Goal: Task Accomplishment & Management: Use online tool/utility

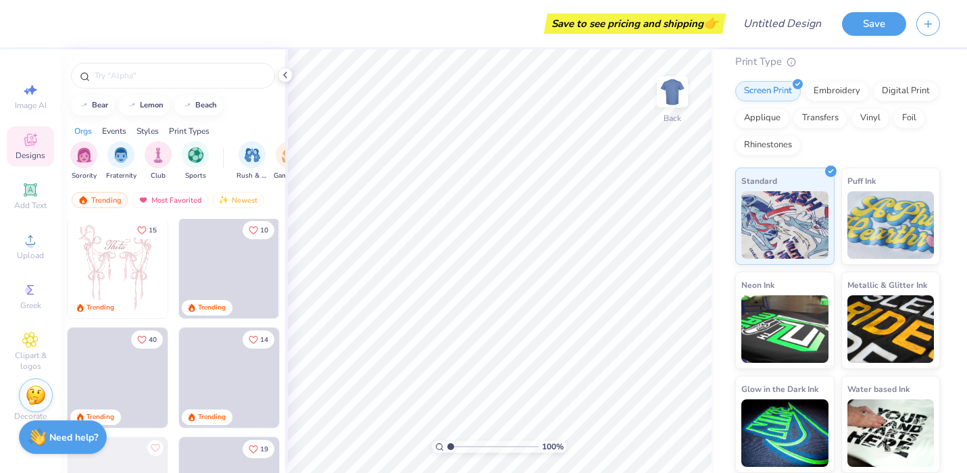
scroll to position [195, 0]
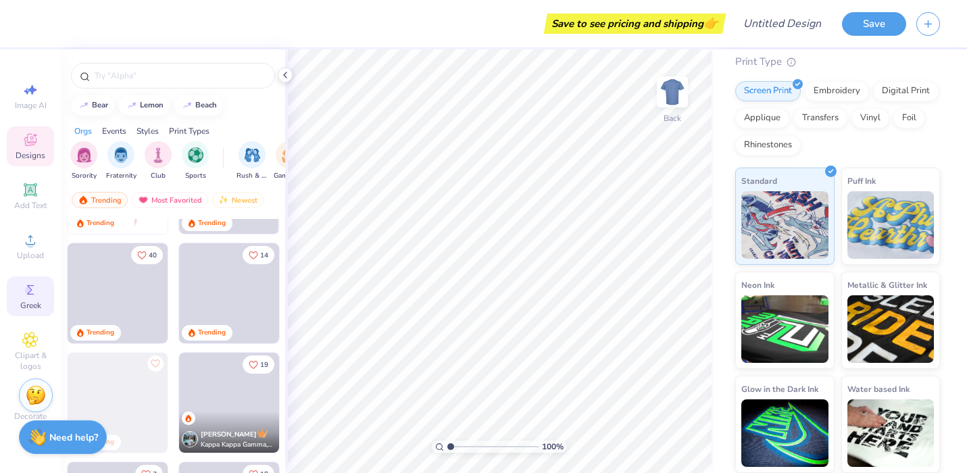
click at [32, 285] on icon at bounding box center [30, 290] width 16 height 16
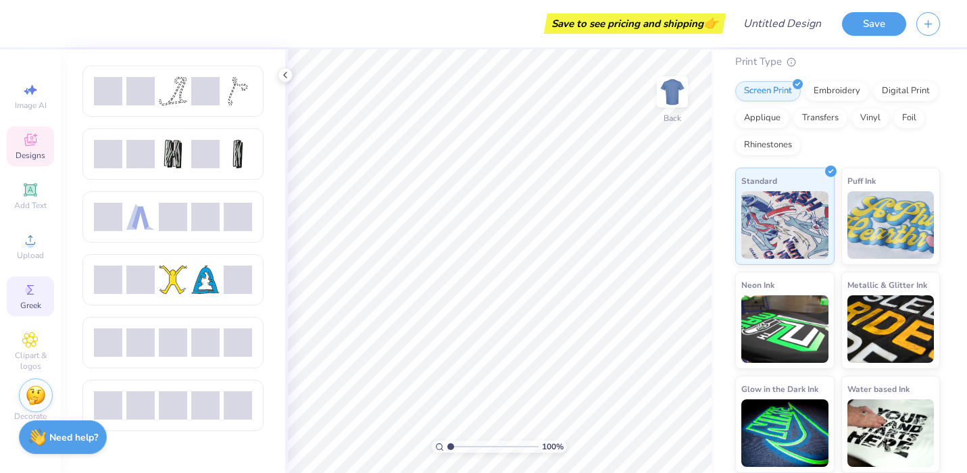
drag, startPoint x: 26, startPoint y: 185, endPoint x: 32, endPoint y: 151, distance: 34.3
click at [26, 185] on icon at bounding box center [30, 189] width 13 height 13
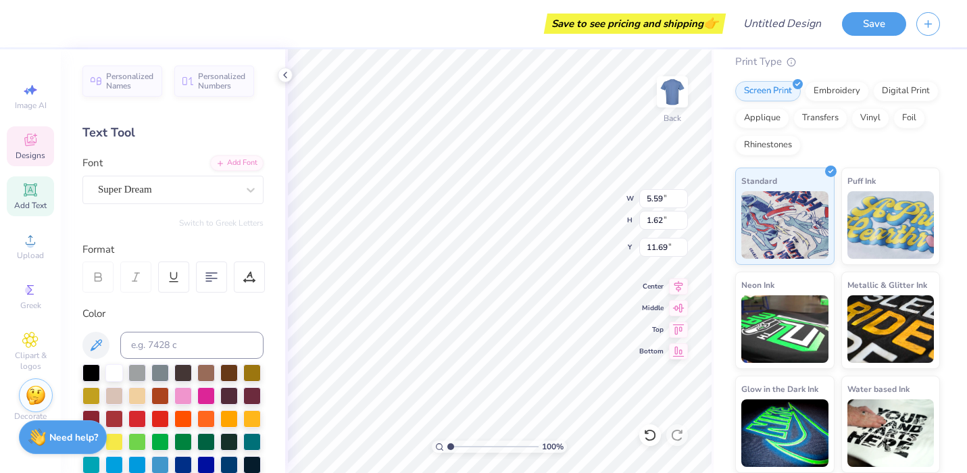
click at [32, 151] on span "Designs" at bounding box center [31, 155] width 30 height 11
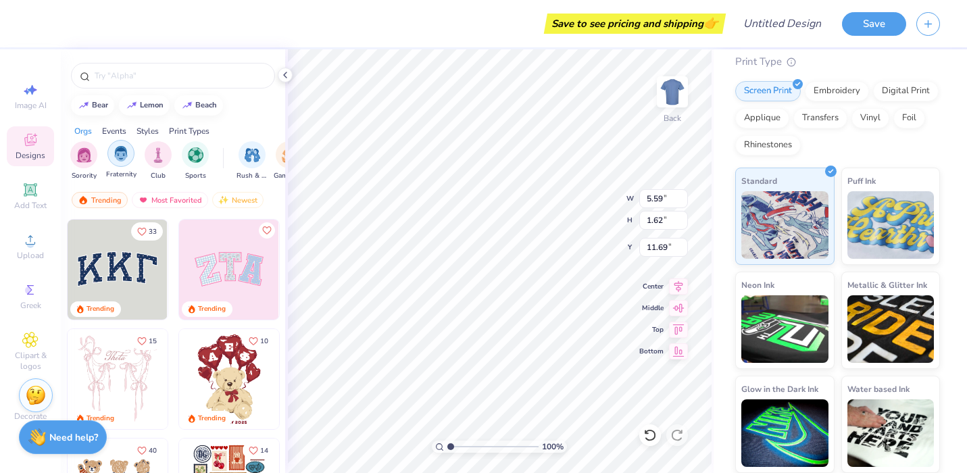
type textarea "T"
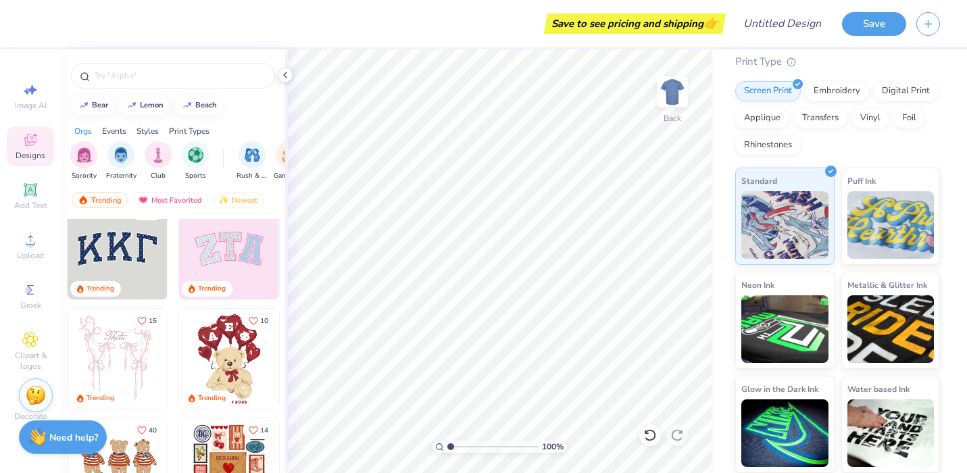
scroll to position [0, 0]
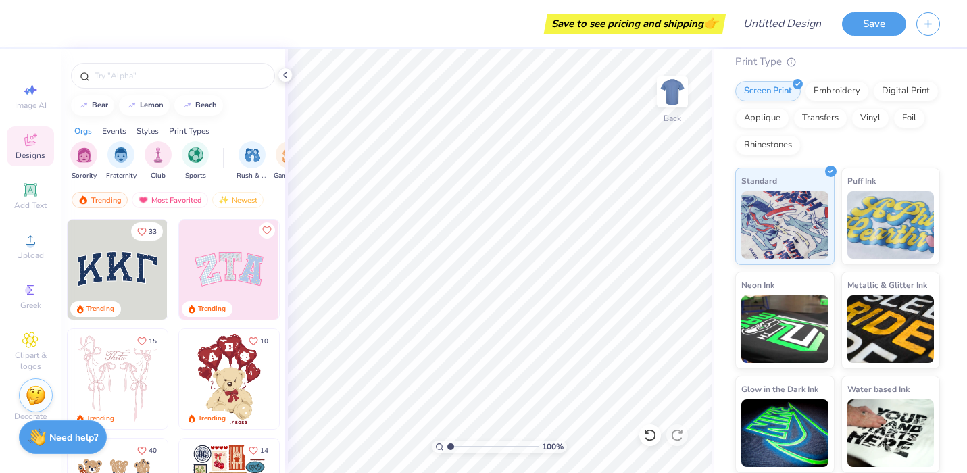
click at [247, 271] on img at bounding box center [229, 270] width 100 height 100
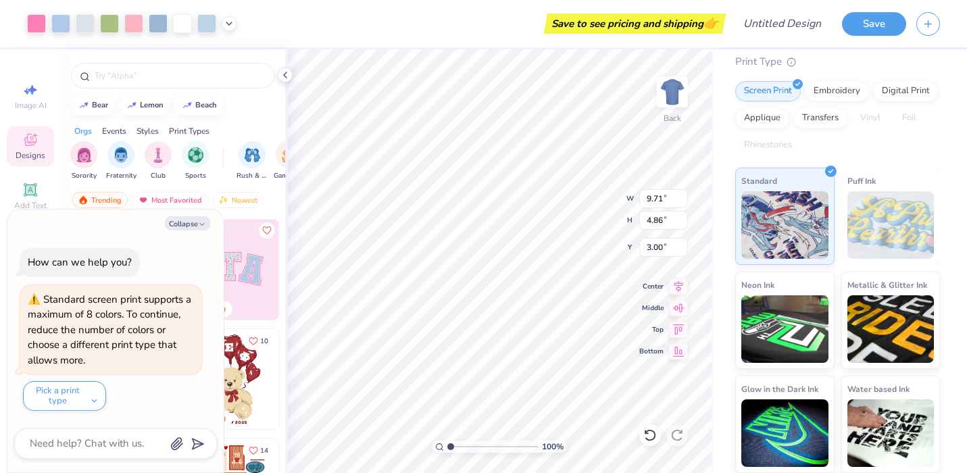
type textarea "x"
type input "2.98"
type input "3.88"
type input "3.13"
type textarea "x"
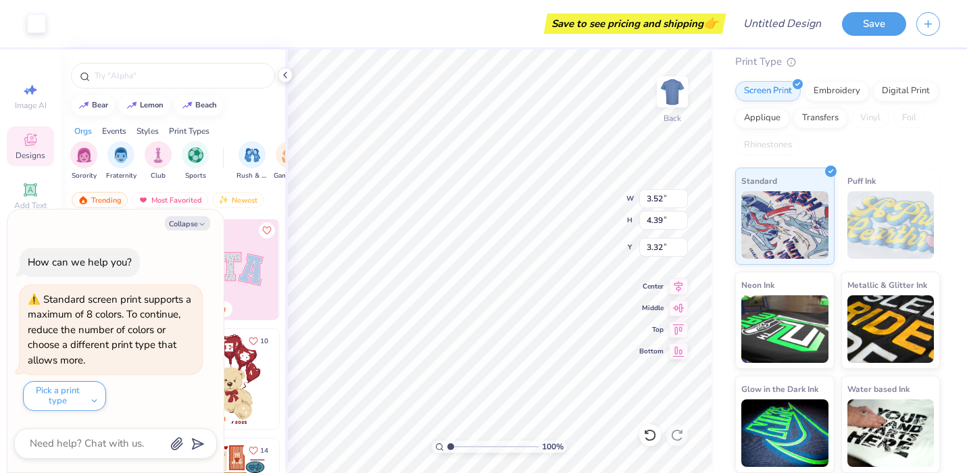
type input "9.71"
type input "4.86"
type input "3.00"
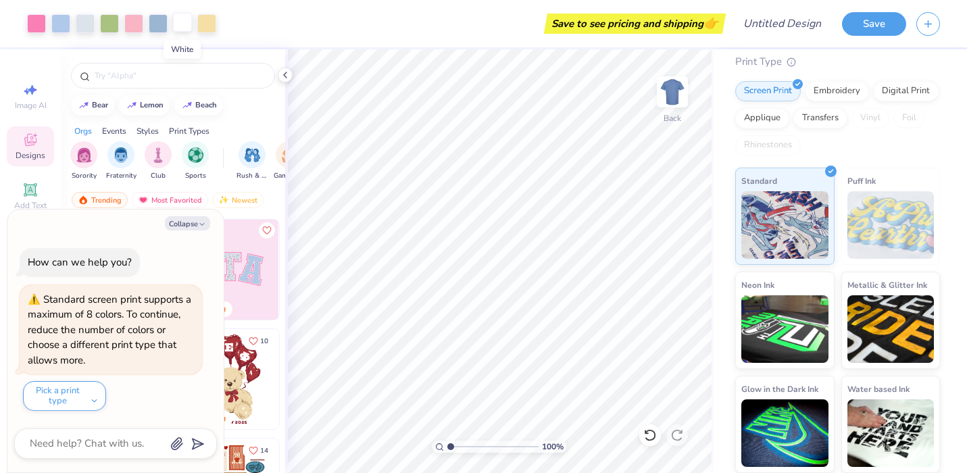
click at [186, 19] on div at bounding box center [182, 22] width 19 height 19
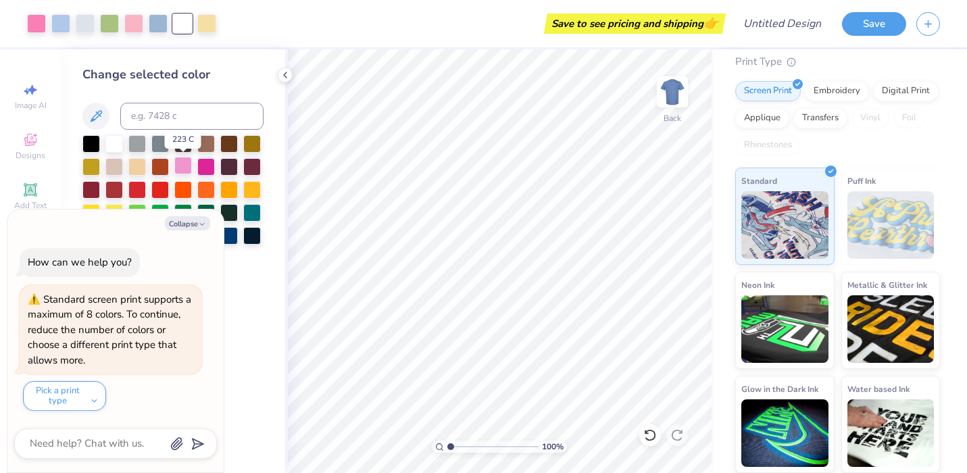
click at [187, 168] on div at bounding box center [183, 166] width 18 height 18
click at [260, 216] on div at bounding box center [252, 212] width 18 height 18
click at [193, 224] on button "Collapse" at bounding box center [187, 223] width 45 height 14
type textarea "x"
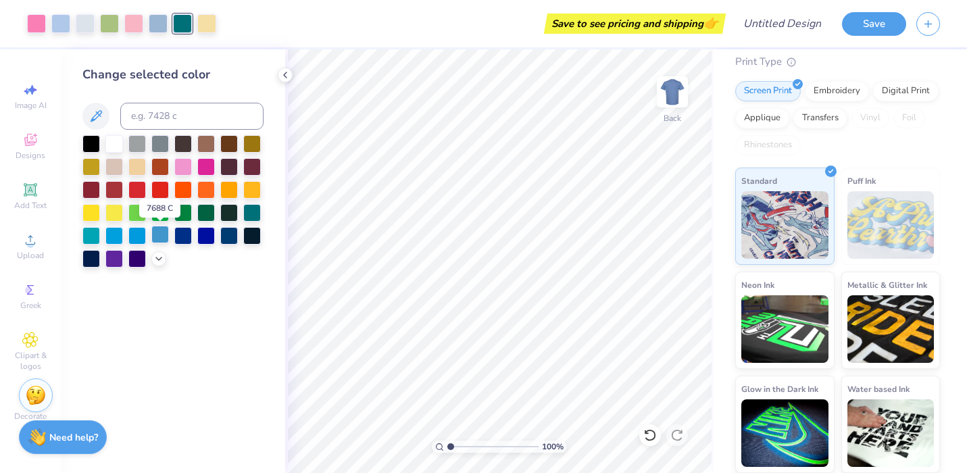
click at [160, 234] on div at bounding box center [160, 235] width 18 height 18
click at [135, 168] on div at bounding box center [137, 166] width 18 height 18
click at [114, 143] on div at bounding box center [114, 143] width 18 height 18
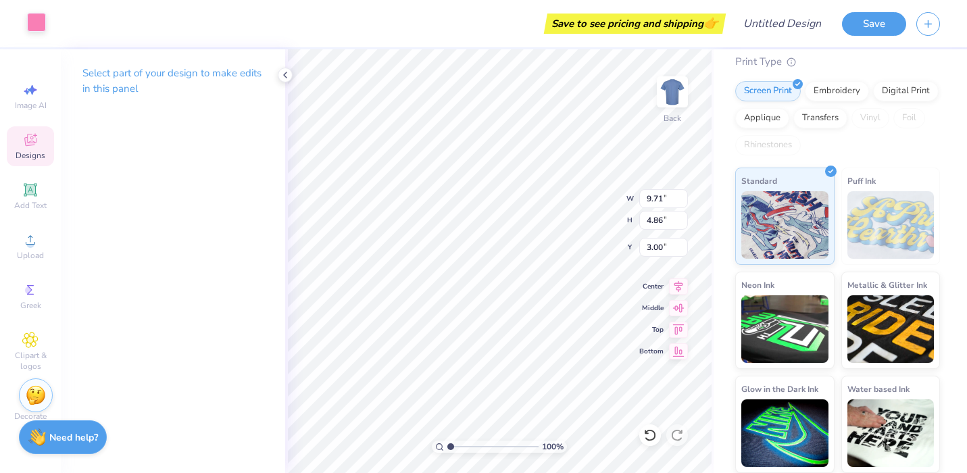
click at [35, 24] on div at bounding box center [36, 22] width 19 height 19
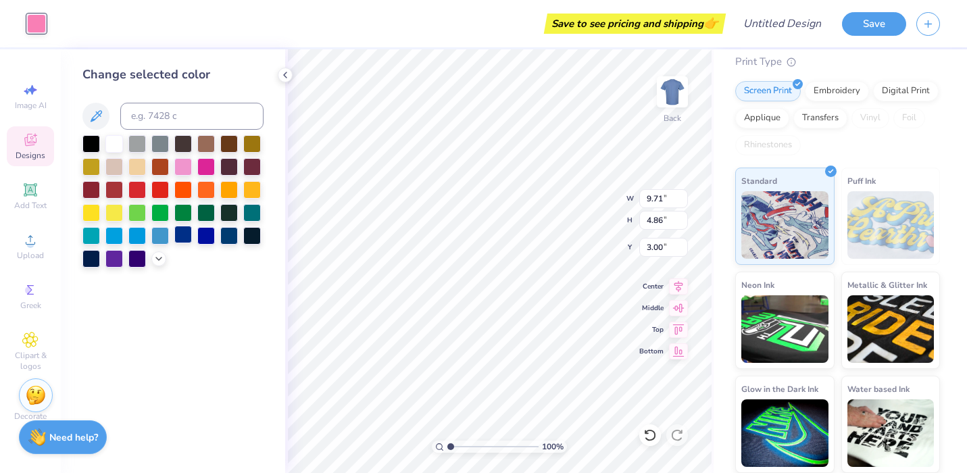
click at [183, 237] on div at bounding box center [183, 235] width 18 height 18
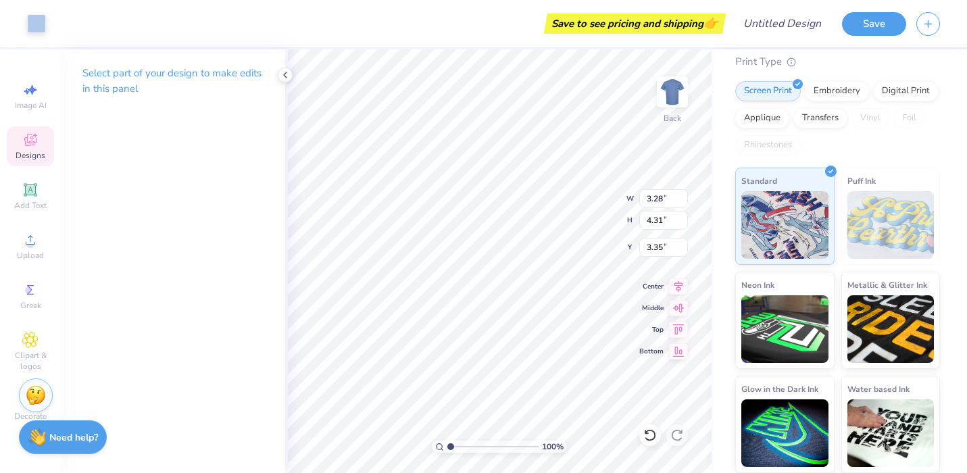
type input "2.98"
type input "3.88"
type input "3.00"
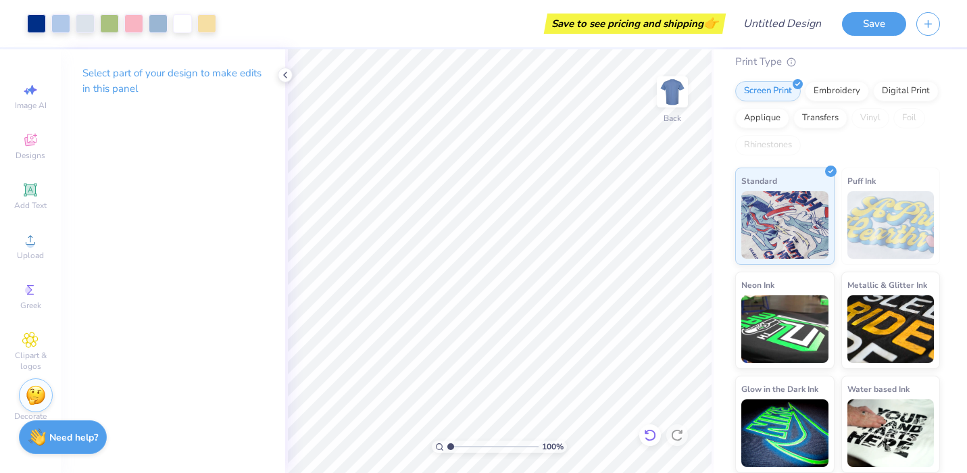
click at [652, 435] on icon at bounding box center [651, 436] width 14 height 14
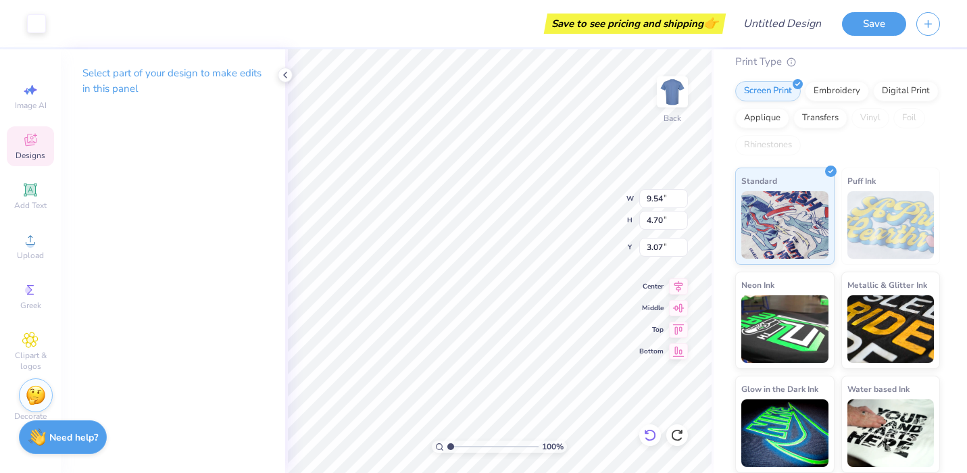
type input "9.71"
type input "4.86"
type input "3.00"
click at [43, 93] on div "Image AI" at bounding box center [30, 96] width 47 height 40
select select "4"
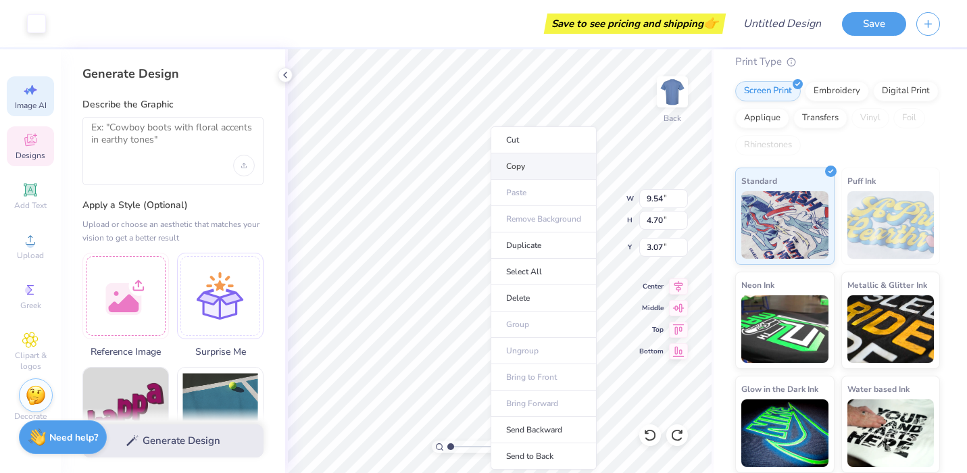
type input "3.52"
type input "4.39"
type input "3.32"
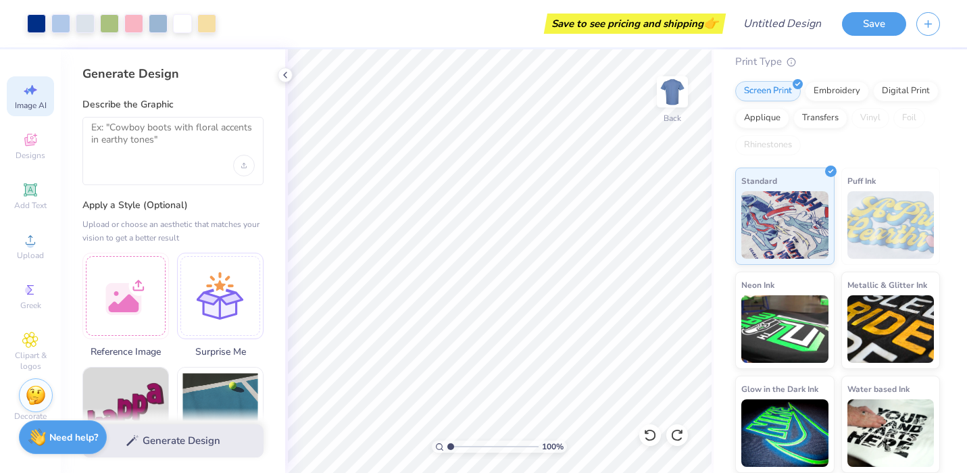
click at [154, 97] on div "Generate Design Describe the Graphic Apply a Style (Optional) Upload or choose …" at bounding box center [173, 261] width 224 height 424
click at [174, 137] on textarea at bounding box center [173, 139] width 164 height 34
click at [28, 139] on icon at bounding box center [30, 140] width 16 height 16
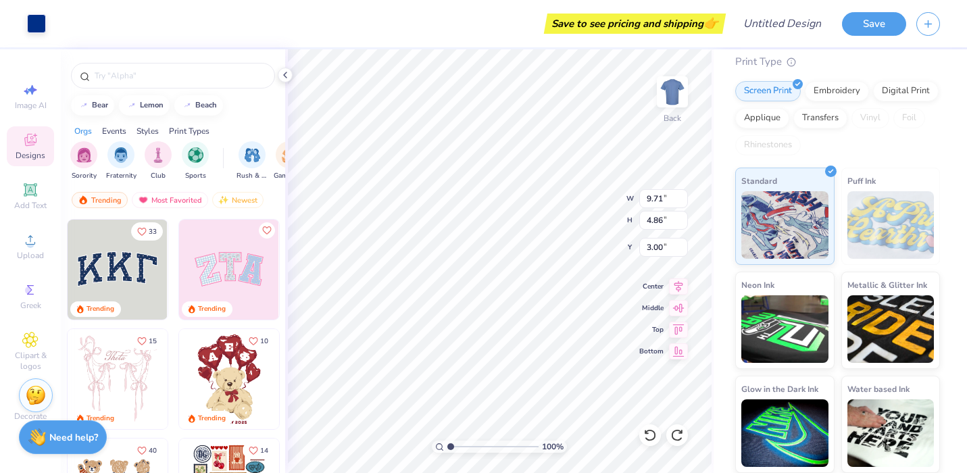
type input "9.54"
type input "4.70"
type input "3.07"
type input "3.38"
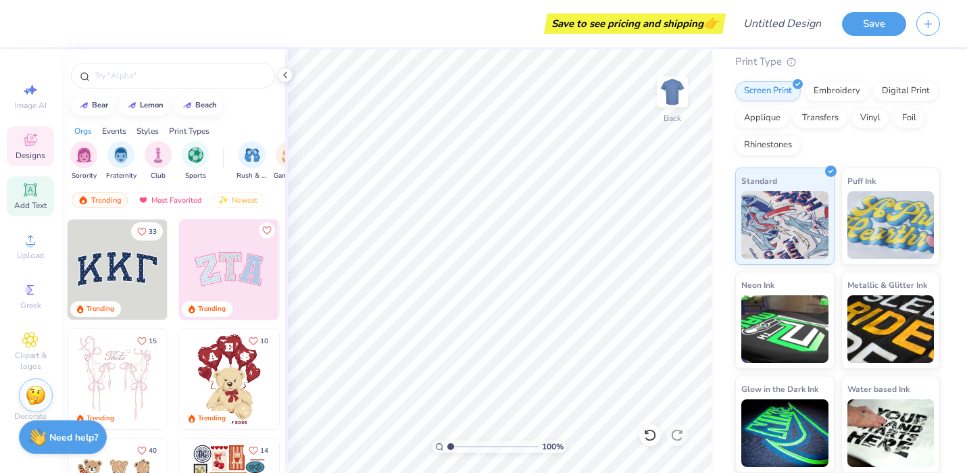
click at [30, 179] on div "Add Text" at bounding box center [30, 196] width 47 height 40
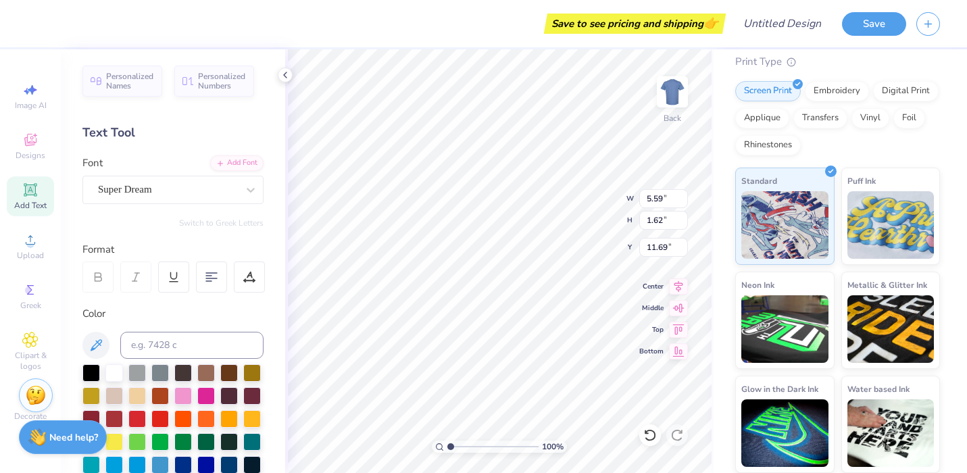
scroll to position [7, 0]
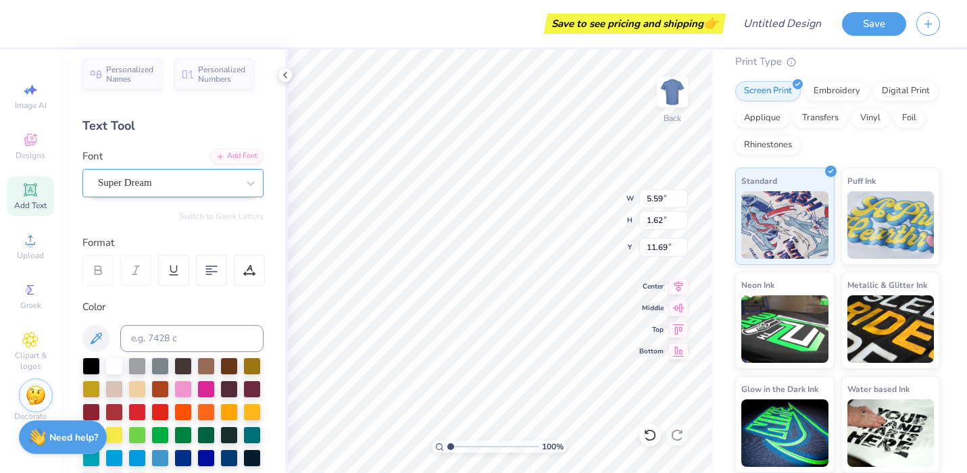
click at [183, 191] on div at bounding box center [167, 183] width 139 height 18
type input "3.00"
click at [39, 132] on div "Designs" at bounding box center [30, 146] width 47 height 40
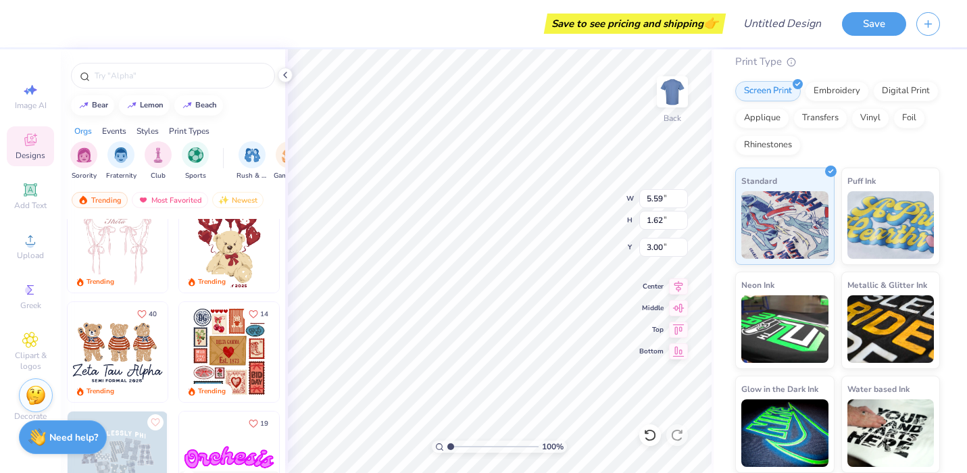
scroll to position [138, 0]
click at [131, 345] on img at bounding box center [118, 351] width 100 height 100
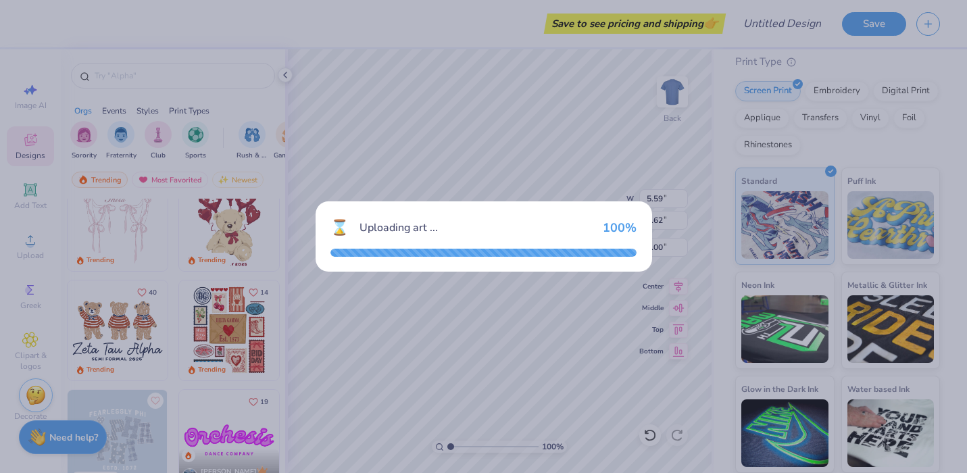
type input "7.64"
type input "5.17"
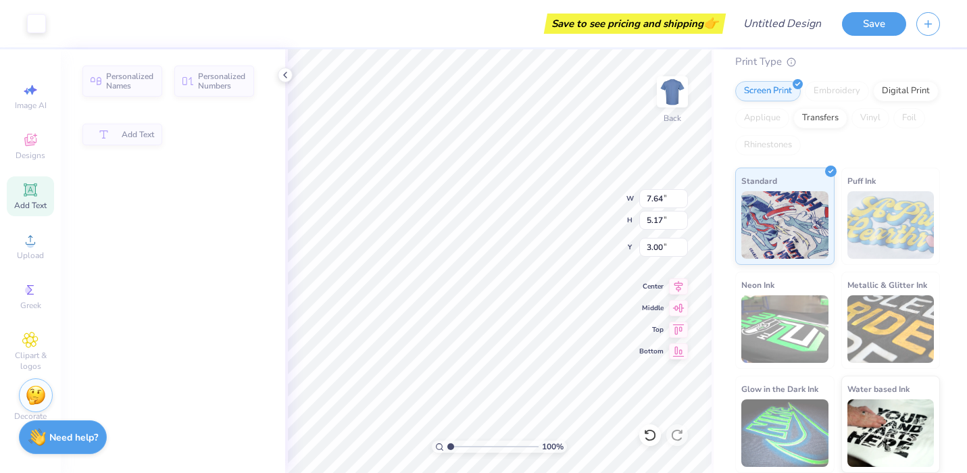
type input "5.59"
type input "1.62"
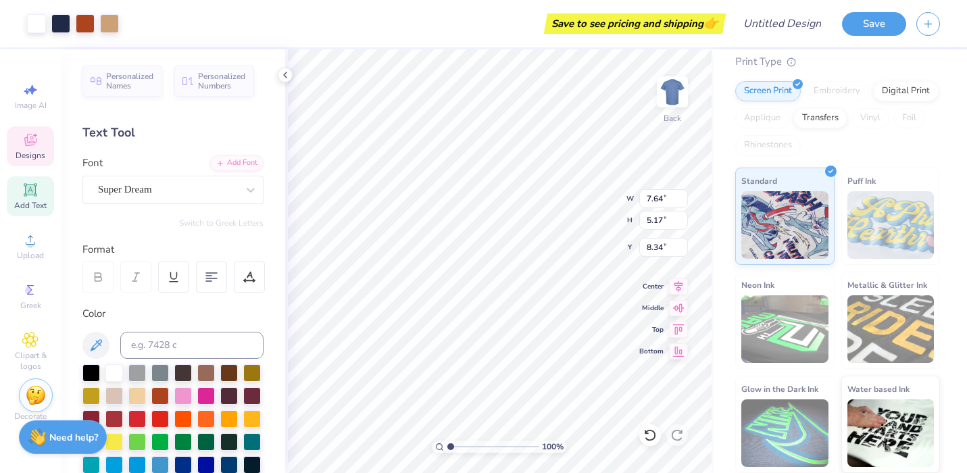
type input "2.73"
type input "1.30"
type input "6.37"
type textarea "[US_STATE] Arsen"
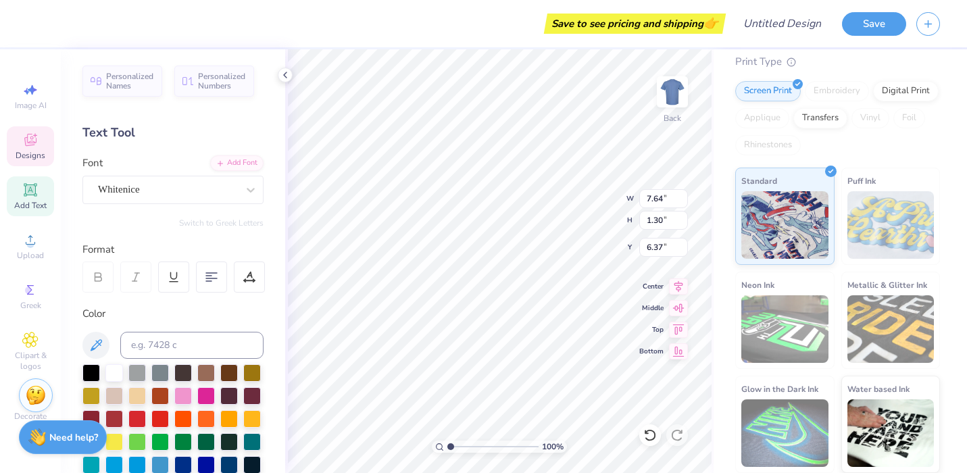
scroll to position [0, 4]
click at [40, 20] on div at bounding box center [36, 22] width 19 height 19
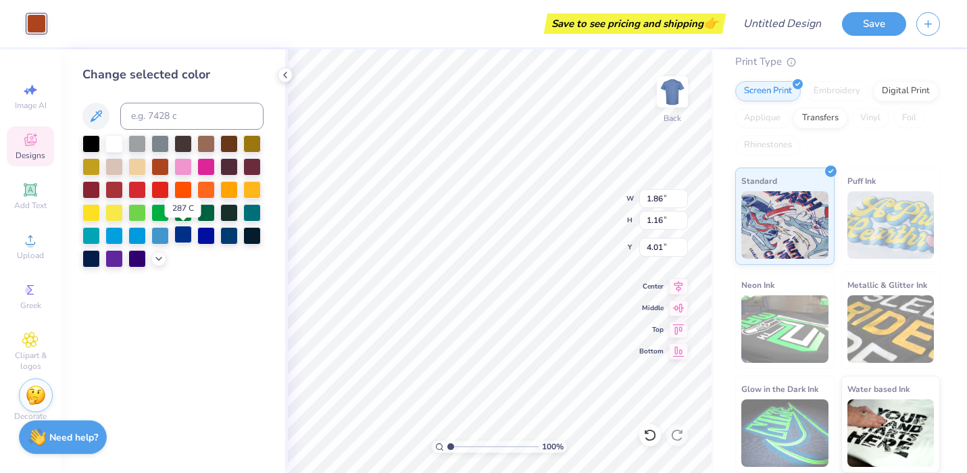
click at [186, 235] on div at bounding box center [183, 235] width 18 height 18
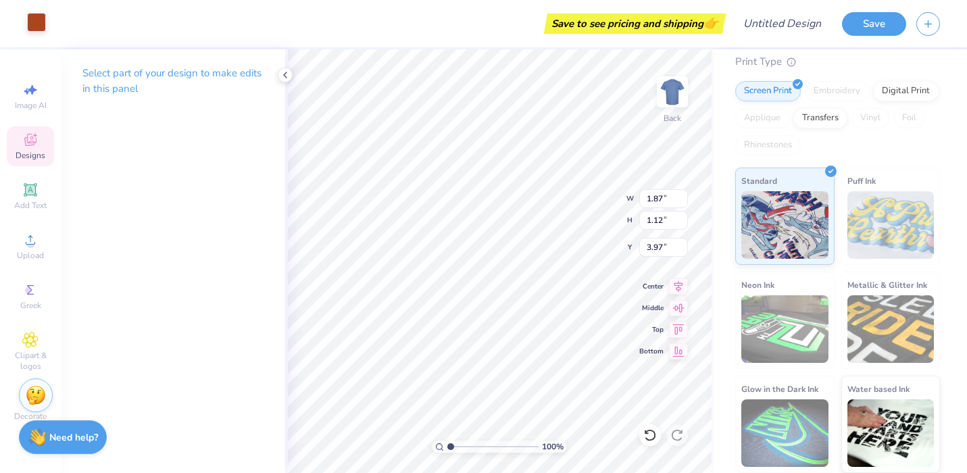
click at [32, 25] on div at bounding box center [36, 22] width 19 height 19
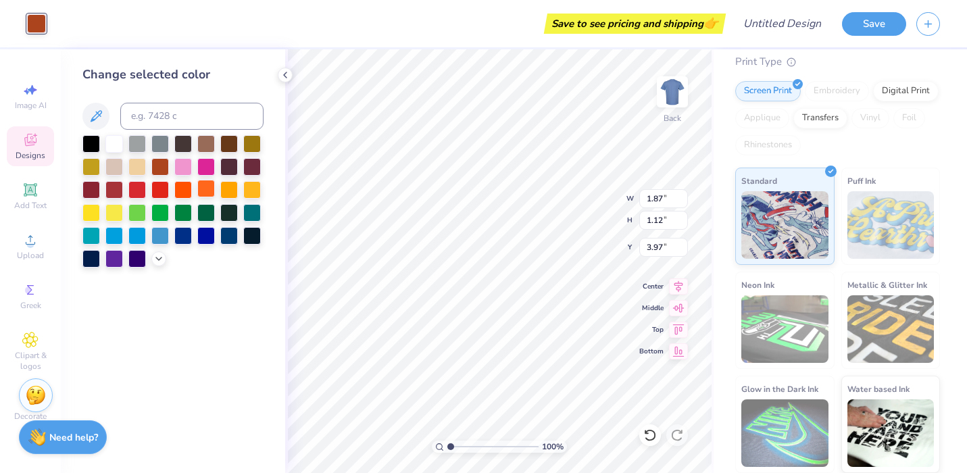
click at [208, 189] on div at bounding box center [206, 189] width 18 height 18
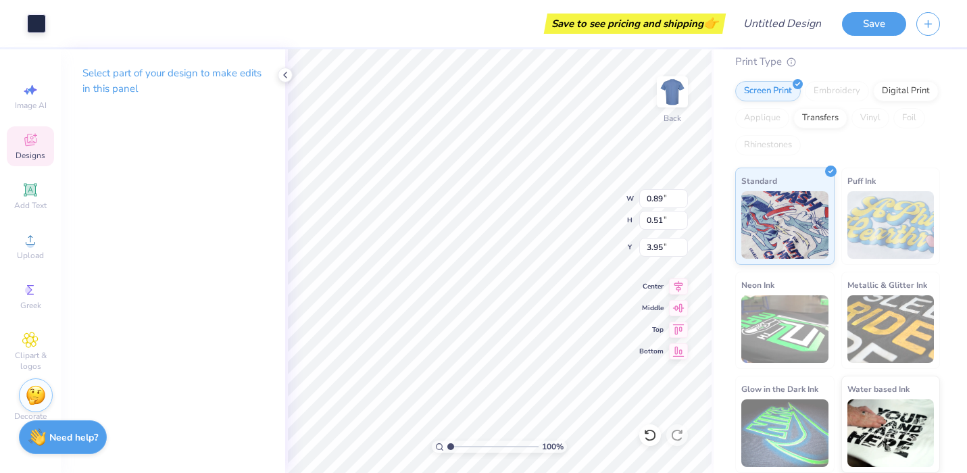
type input "2.32"
type input "3.34"
type input "2.79"
click at [31, 21] on div at bounding box center [36, 22] width 19 height 19
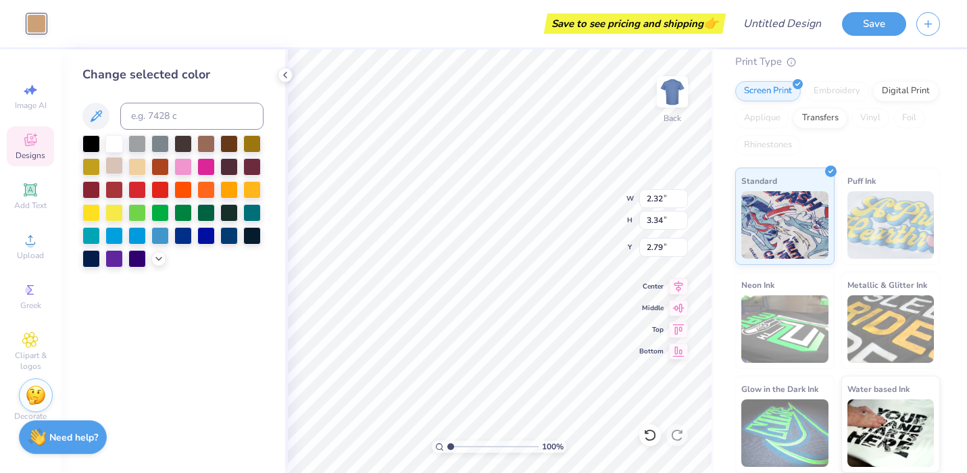
click at [115, 161] on div at bounding box center [114, 166] width 18 height 18
click at [139, 168] on div at bounding box center [137, 166] width 18 height 18
type input "1.88"
type input "3.31"
type input "2.82"
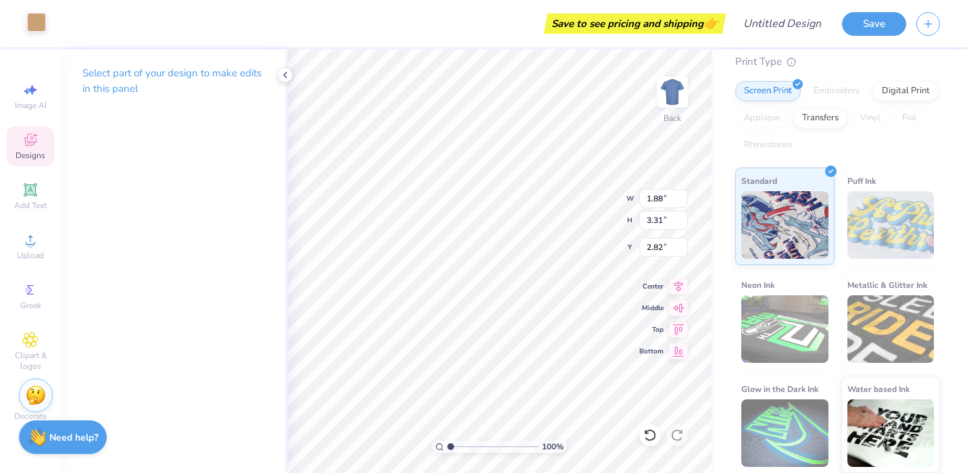
click at [32, 24] on div at bounding box center [36, 22] width 19 height 19
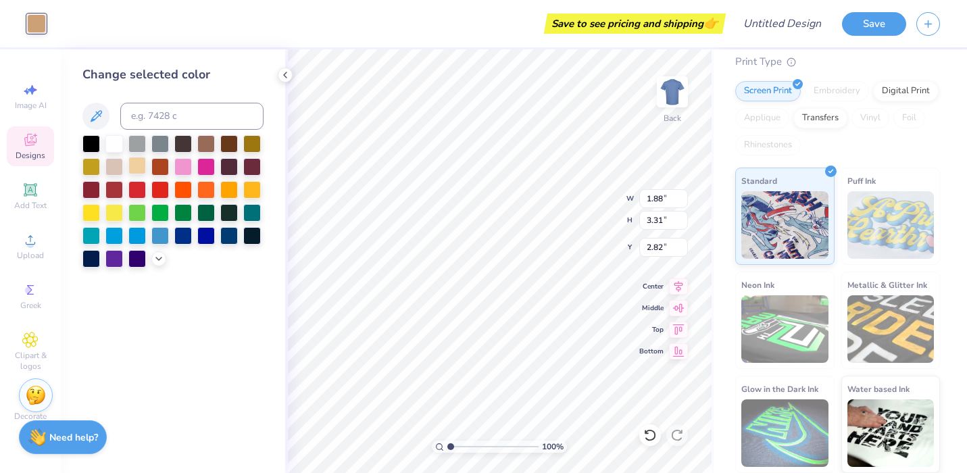
click at [139, 167] on div at bounding box center [137, 166] width 18 height 18
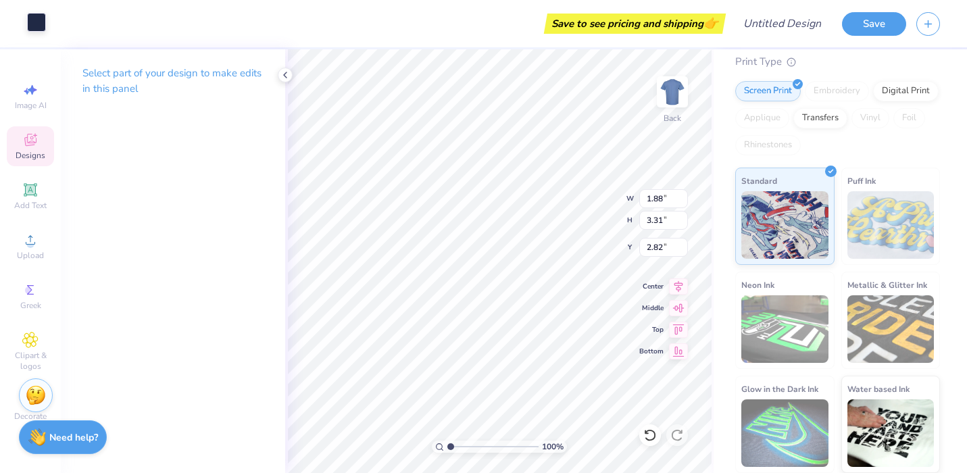
type input "1.85"
type input "3.40"
type input "3.00"
click at [29, 23] on div at bounding box center [36, 22] width 19 height 19
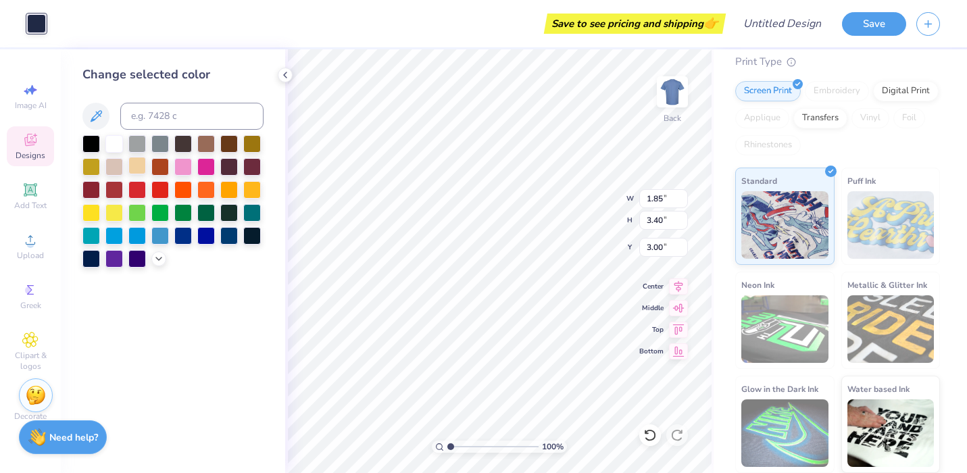
click at [136, 164] on div at bounding box center [137, 166] width 18 height 18
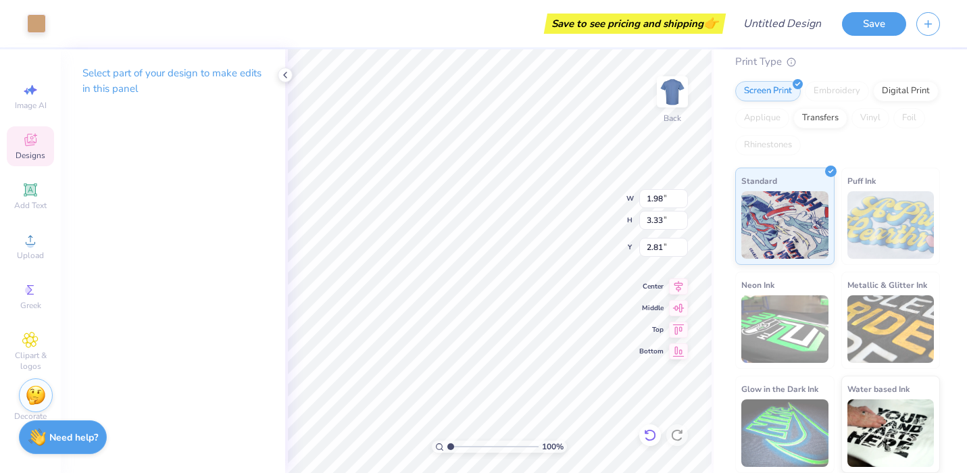
click at [646, 433] on icon at bounding box center [647, 432] width 3 height 3
type input "3.00"
click at [38, 25] on div at bounding box center [36, 22] width 19 height 19
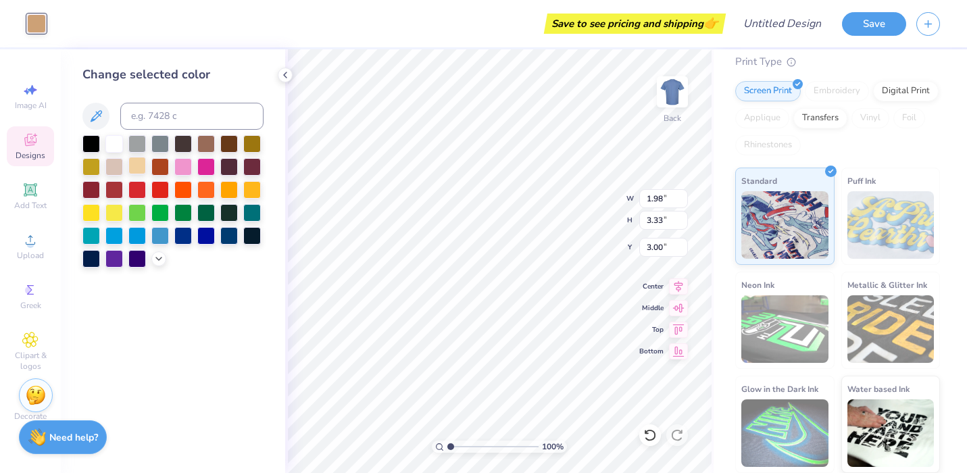
click at [138, 167] on div at bounding box center [137, 166] width 18 height 18
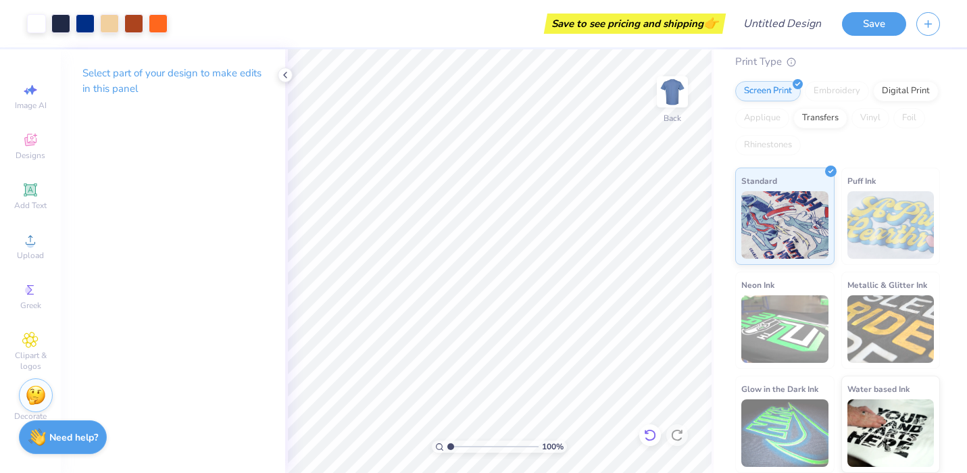
click at [650, 429] on icon at bounding box center [651, 436] width 14 height 14
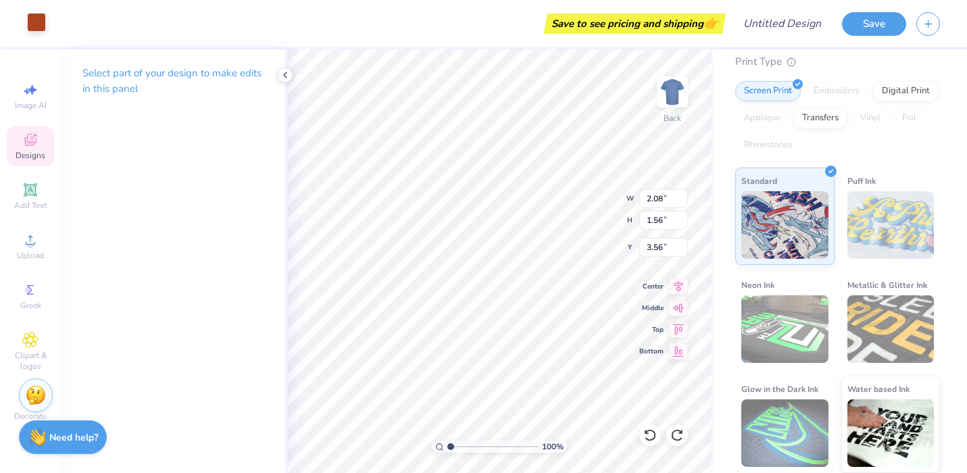
click at [32, 22] on div at bounding box center [36, 22] width 19 height 19
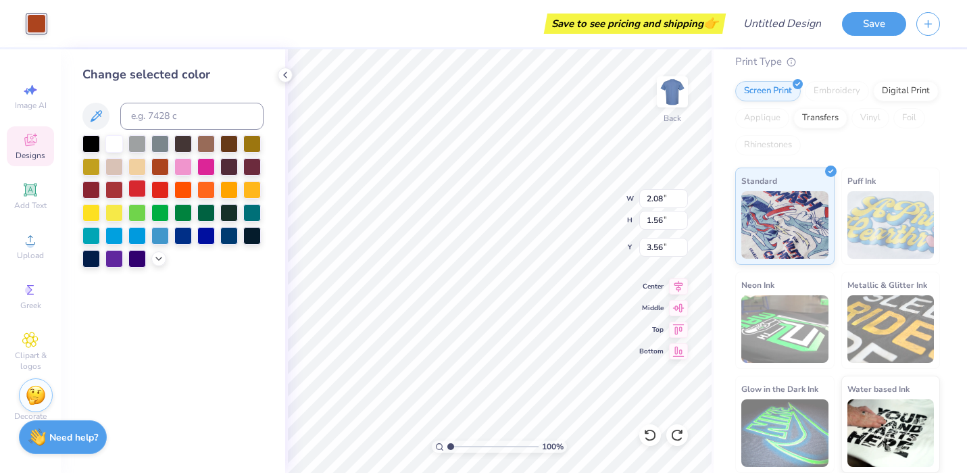
click at [141, 192] on div at bounding box center [137, 189] width 18 height 18
click at [159, 191] on div at bounding box center [160, 189] width 18 height 18
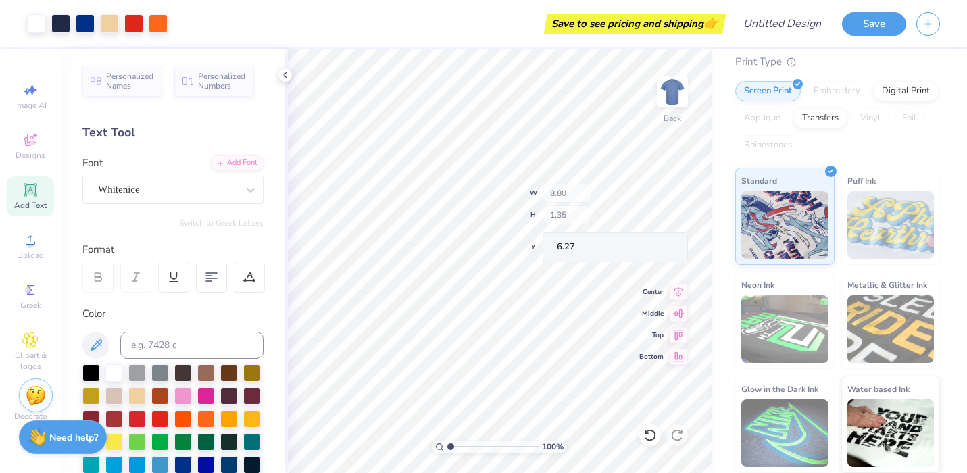
type input "6.27"
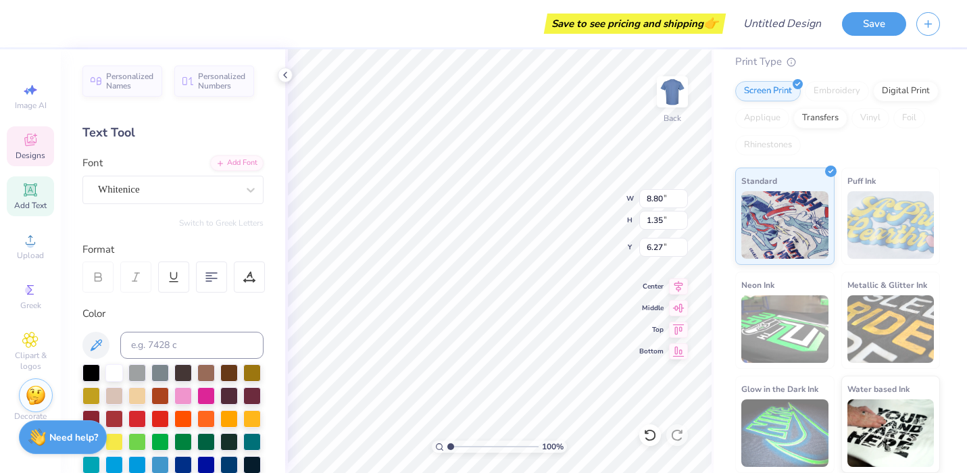
type input "8.80"
type input "1.35"
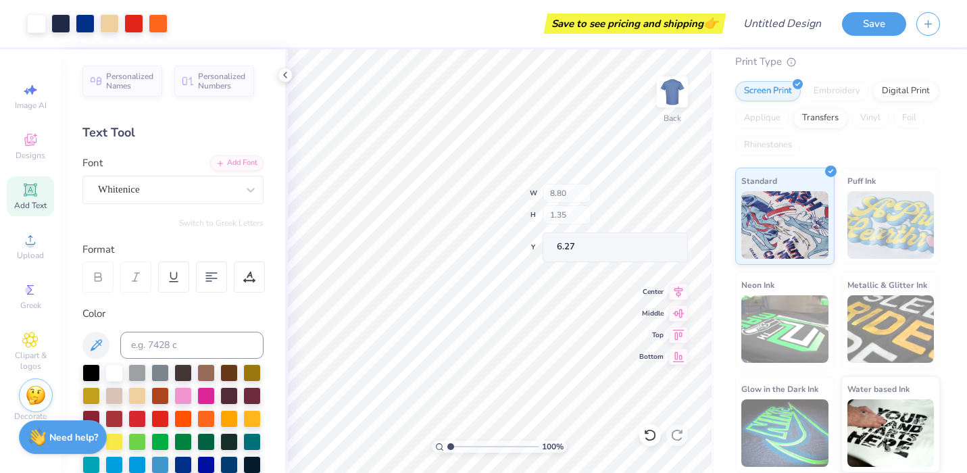
type input "6.60"
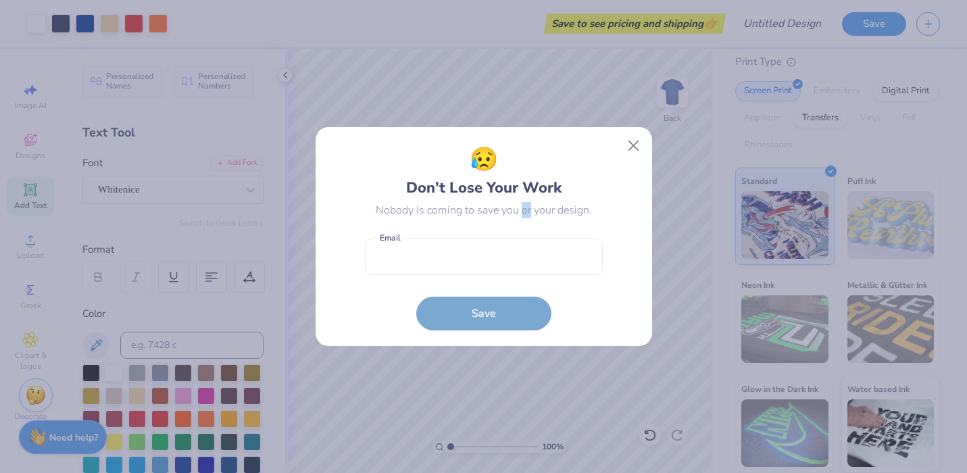
click at [521, 200] on div "😥 Don’t Lose Your Work Nobody is coming to save you or your design." at bounding box center [484, 181] width 238 height 76
click at [635, 135] on button "Close" at bounding box center [634, 146] width 26 height 26
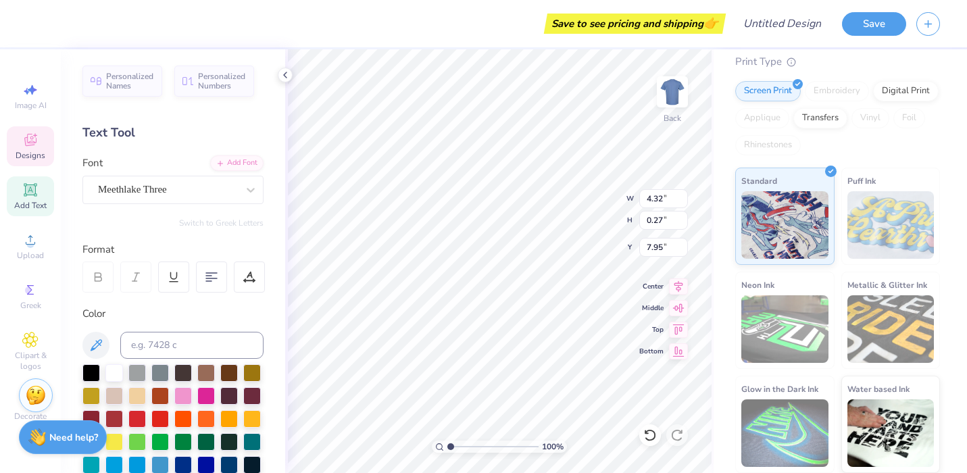
scroll to position [0, 3]
type textarea "SEMI FORMA2"
type input "3.00"
type input "0.25"
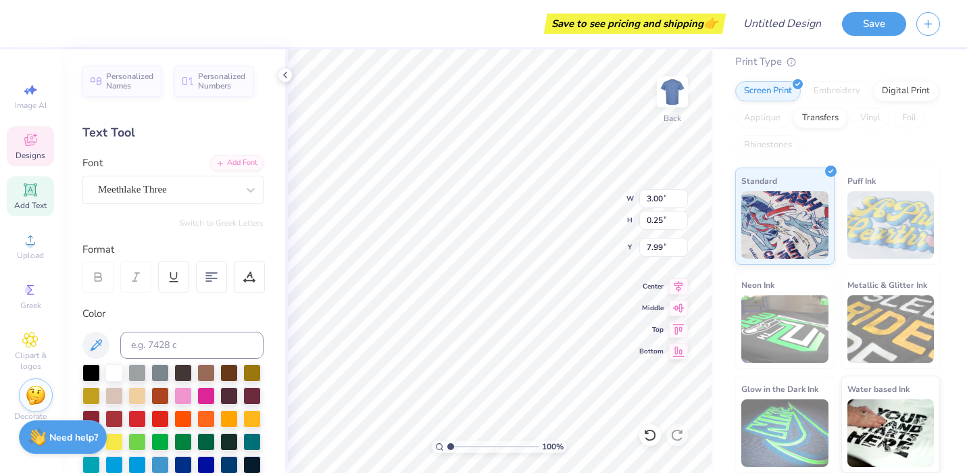
type input "7.99"
type textarea "A"
type textarea "Junior Seminar '26"
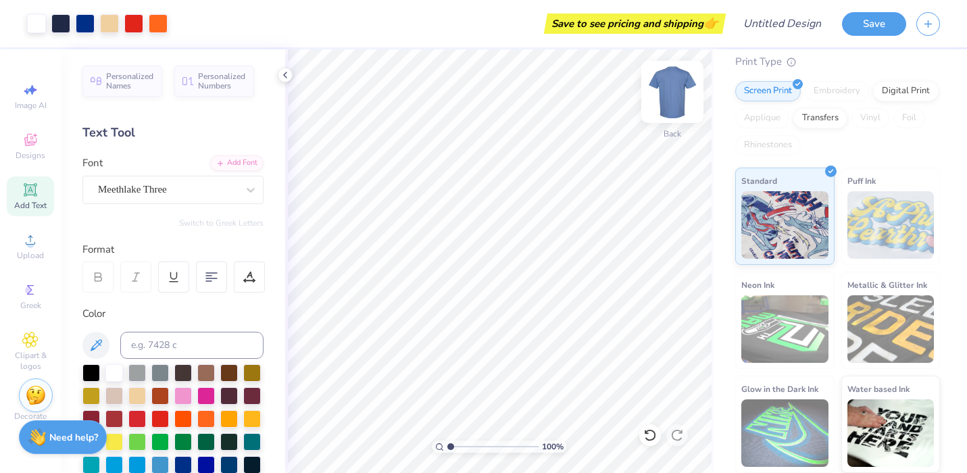
click at [674, 95] on img at bounding box center [673, 92] width 54 height 54
click at [498, 153] on div "Almost there" at bounding box center [626, 261] width 682 height 424
drag, startPoint x: 425, startPoint y: 147, endPoint x: 589, endPoint y: 170, distance: 165.2
click at [589, 170] on div "Almost there" at bounding box center [626, 261] width 682 height 424
click at [523, 179] on div "Almost there" at bounding box center [626, 261] width 682 height 424
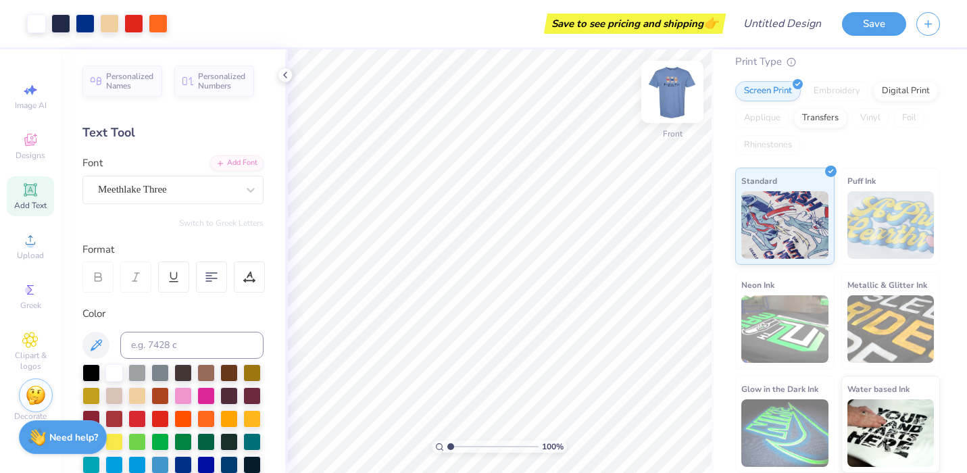
click at [674, 89] on img at bounding box center [673, 92] width 54 height 54
click at [675, 91] on img at bounding box center [673, 92] width 54 height 54
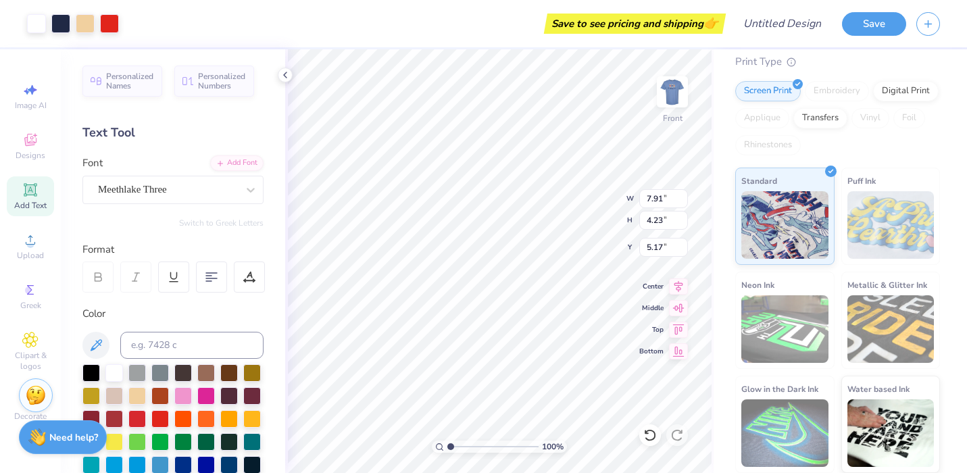
type input "7.91"
type input "4.23"
click at [650, 437] on icon at bounding box center [651, 436] width 14 height 14
type input "5.17"
click at [650, 437] on icon at bounding box center [651, 436] width 14 height 14
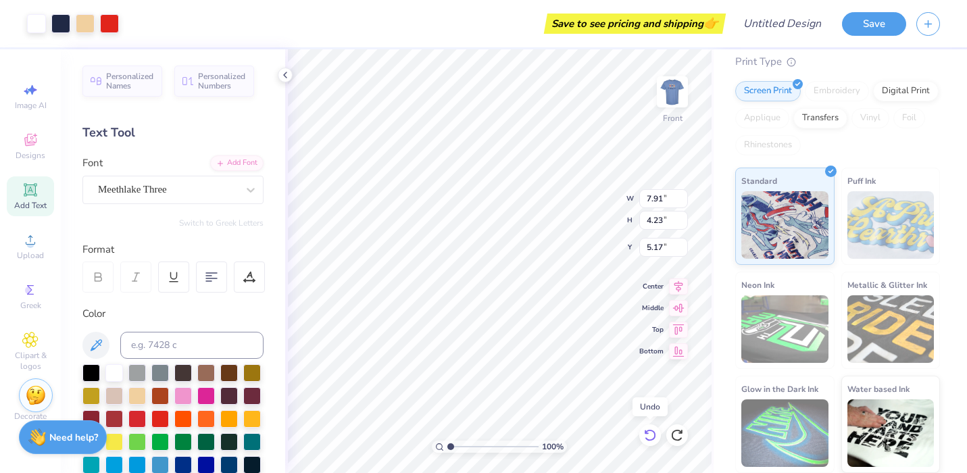
type input "6.87"
type input "3.67"
type input "9.57"
type input "5.11"
type input "7.49"
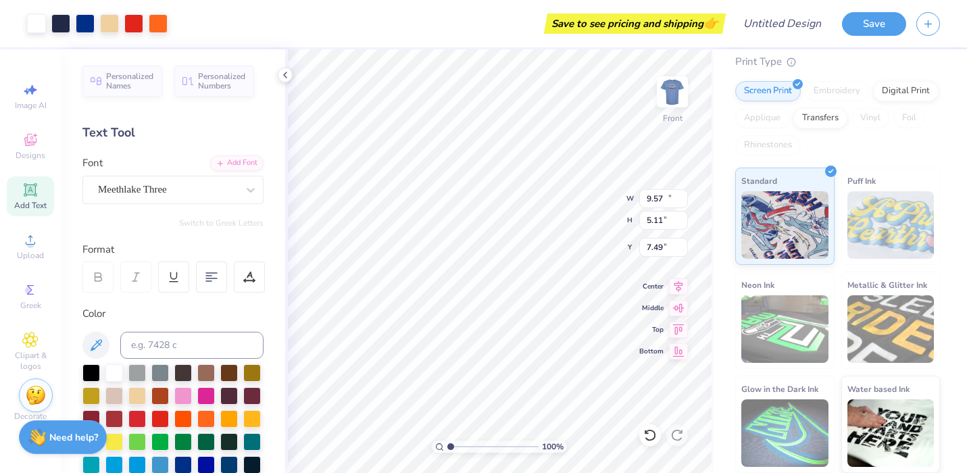
type input "11.75"
type input "6.28"
type input "12.89"
type input "6.89"
type input "7.52"
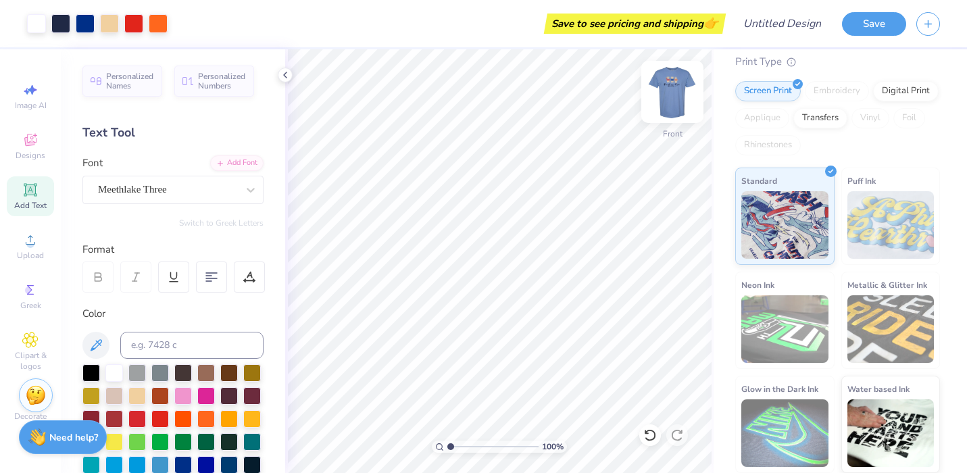
click at [663, 95] on img at bounding box center [673, 92] width 54 height 54
type input "2.53"
click at [679, 93] on img at bounding box center [673, 92] width 54 height 54
type input "7.42"
click at [590, 216] on div "100 % Front W 3.82 H 6.84 Y 7.42 Center Middle Top Bottom" at bounding box center [499, 261] width 429 height 424
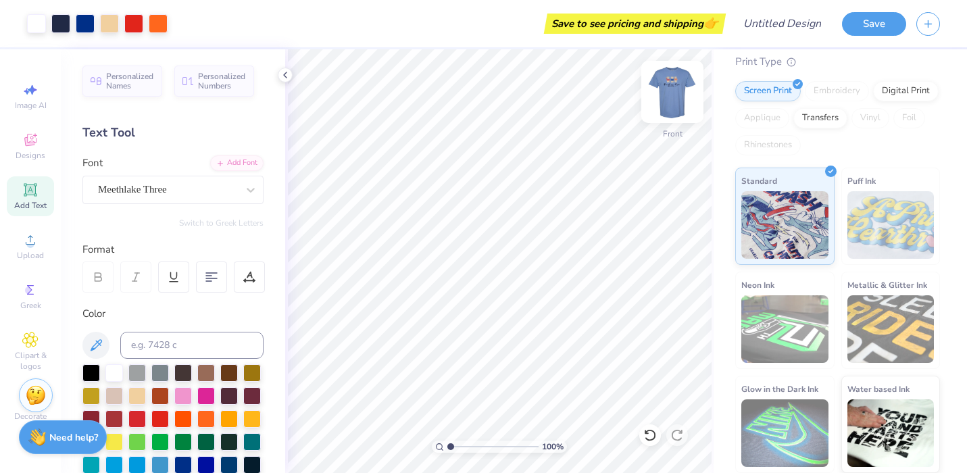
click at [671, 97] on img at bounding box center [673, 92] width 54 height 54
click at [671, 97] on img at bounding box center [672, 91] width 27 height 27
click at [864, 24] on button "Save" at bounding box center [874, 22] width 64 height 24
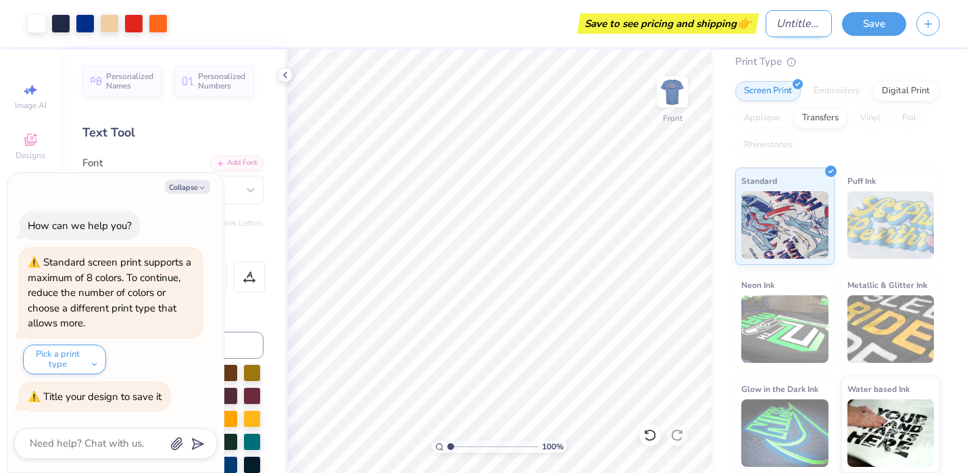
type textarea "x"
click at [766, 24] on input "Design Title" at bounding box center [799, 23] width 66 height 27
click at [757, 24] on div "Art colors Save to see pricing and shipping 👉 Design Title Save" at bounding box center [483, 23] width 967 height 47
click at [766, 24] on input "Design Title" at bounding box center [799, 23] width 66 height 27
type input "b"
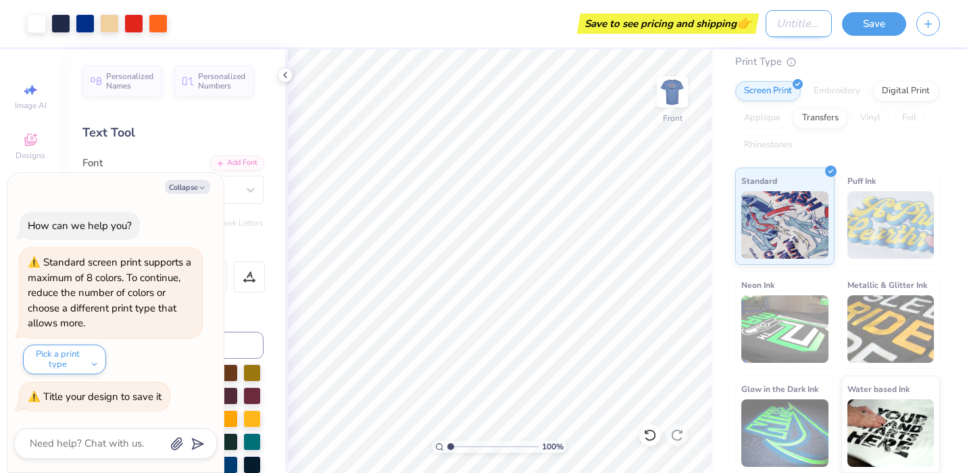
type textarea "x"
type input "be"
type textarea "x"
type input "bea"
type textarea "x"
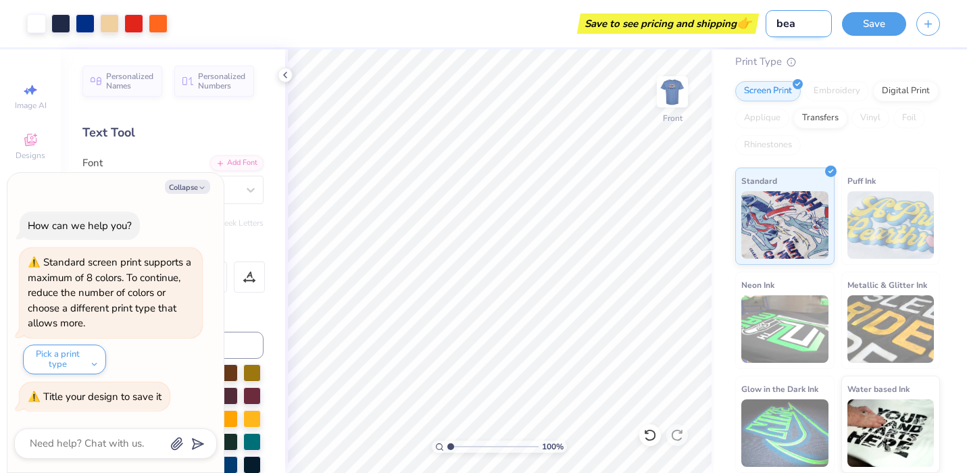
type input "bear"
type textarea "x"
type input "bear"
type textarea "x"
type input "bear s"
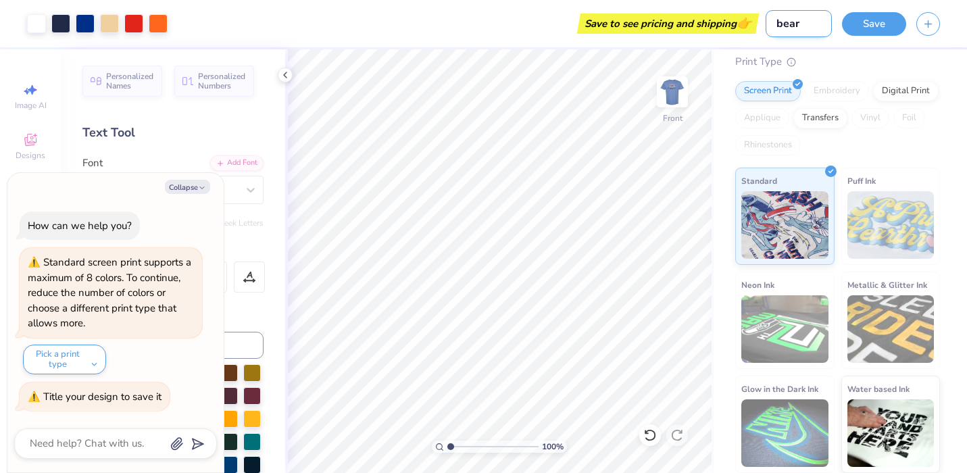
type textarea "x"
type input "bear sh"
type textarea "x"
type input "bear shi"
type textarea "x"
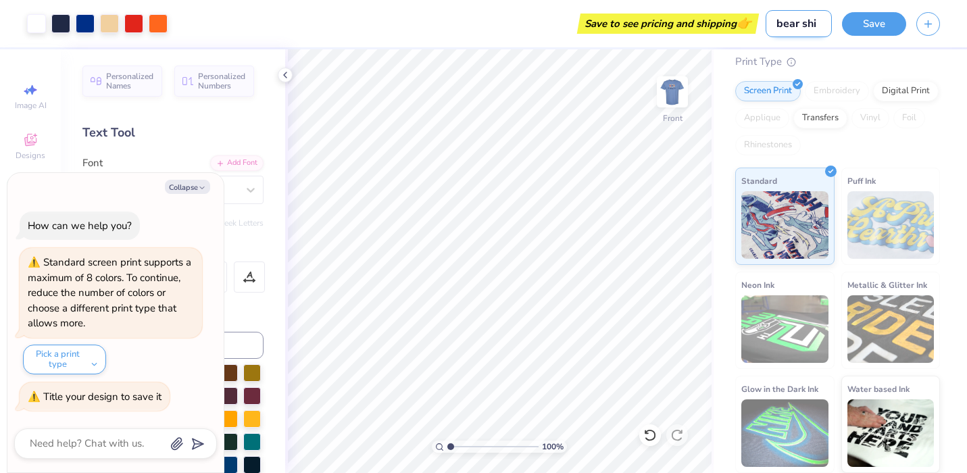
type input "bear shir"
type textarea "x"
type input "bear shirt"
type textarea "x"
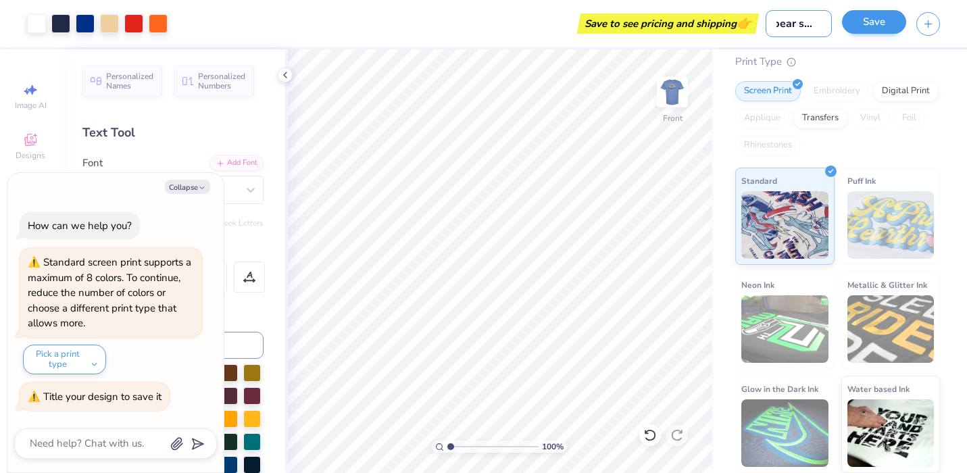
type input "bear shirt"
click at [901, 19] on button "Save" at bounding box center [874, 22] width 64 height 24
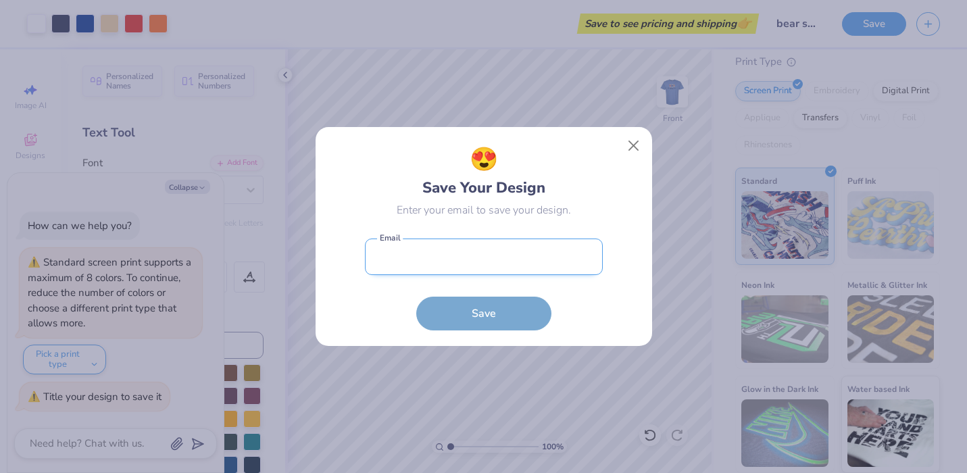
click at [535, 250] on input "email" at bounding box center [484, 257] width 238 height 37
type input "[EMAIL_ADDRESS][DOMAIN_NAME]"
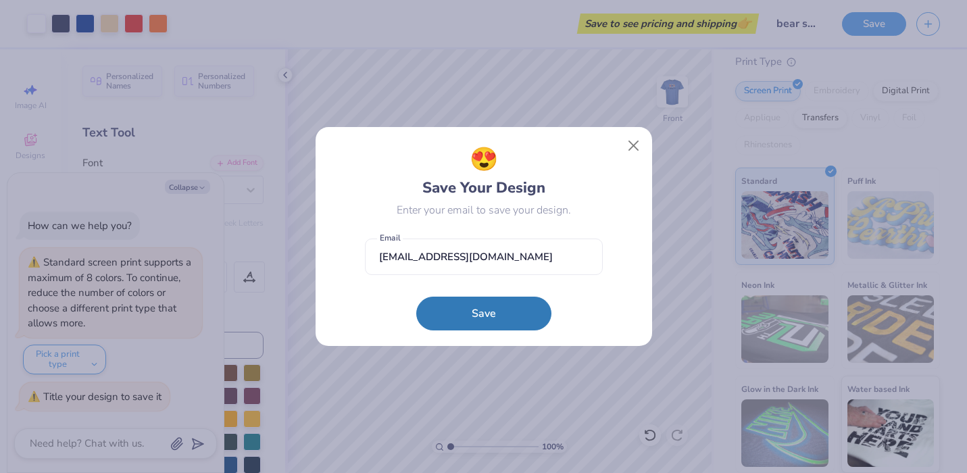
click at [496, 303] on button "Save" at bounding box center [483, 314] width 135 height 34
type textarea "x"
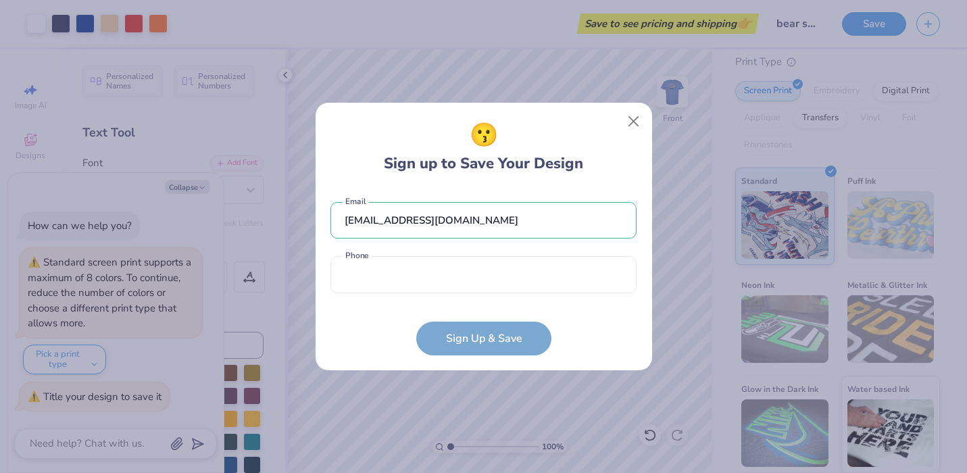
click at [492, 350] on form "[EMAIL_ADDRESS][DOMAIN_NAME] Email Phone is a required field Phone Sign Up & Sa…" at bounding box center [484, 272] width 306 height 167
click at [495, 343] on form "[EMAIL_ADDRESS][DOMAIN_NAME] Email Phone is a required field Phone Sign Up & Sa…" at bounding box center [484, 272] width 306 height 167
click at [497, 344] on form "[EMAIL_ADDRESS][DOMAIN_NAME] Email Phone is a required field Phone Sign Up & Sa…" at bounding box center [484, 272] width 306 height 167
click at [449, 283] on input "tel" at bounding box center [484, 274] width 306 height 37
type input "[PHONE_NUMBER]"
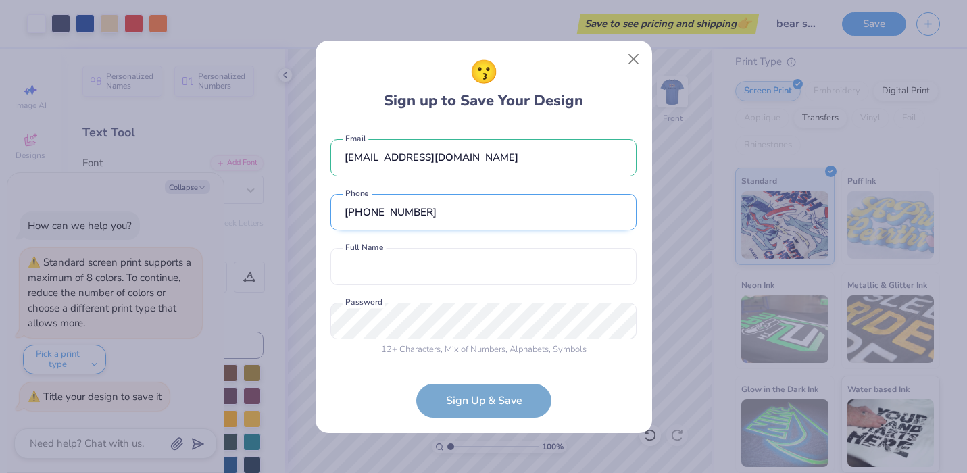
scroll to position [1, 0]
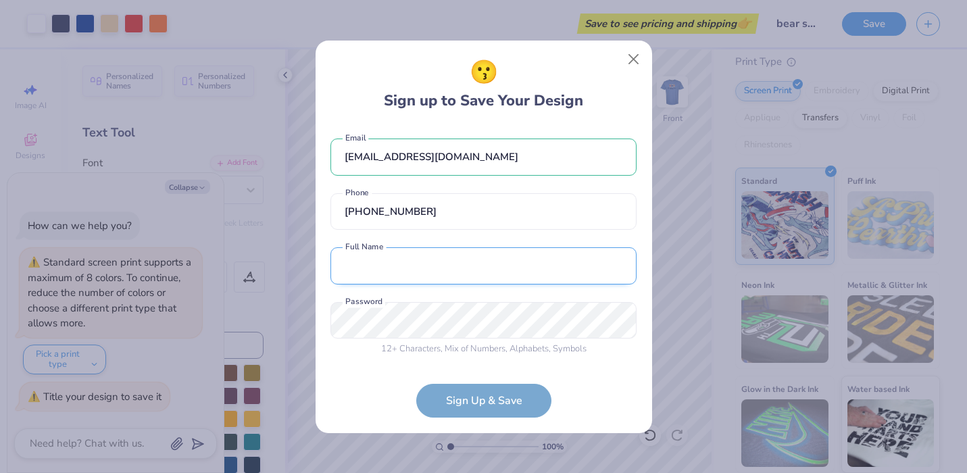
click at [440, 263] on input "text" at bounding box center [484, 265] width 306 height 37
type input "[PERSON_NAME]"
click at [398, 272] on input "[PERSON_NAME]" at bounding box center [484, 265] width 306 height 37
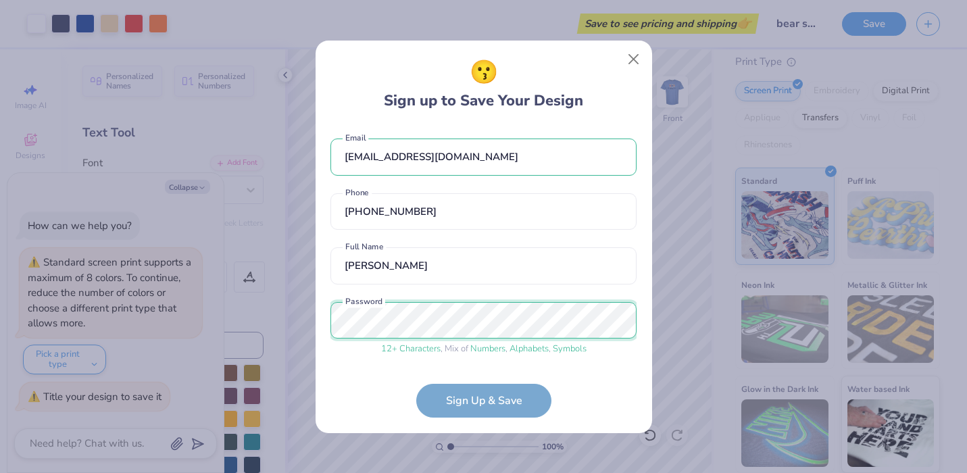
scroll to position [52, 0]
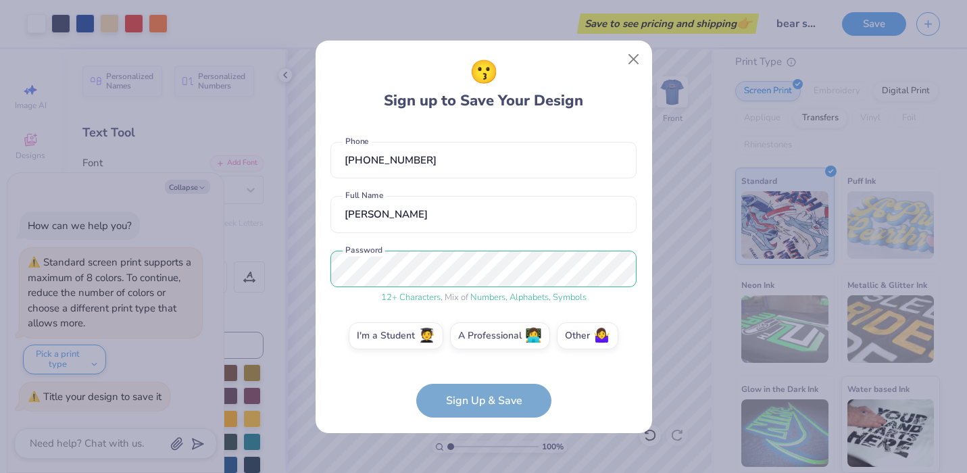
click at [506, 406] on form "[EMAIL_ADDRESS][DOMAIN_NAME] Email [PHONE_NUMBER] Phone [PERSON_NAME] Full Name…" at bounding box center [484, 272] width 306 height 292
click at [594, 337] on span "🤷‍♀️" at bounding box center [602, 334] width 17 height 16
click at [488, 387] on input "Other 🤷‍♀️" at bounding box center [483, 391] width 9 height 9
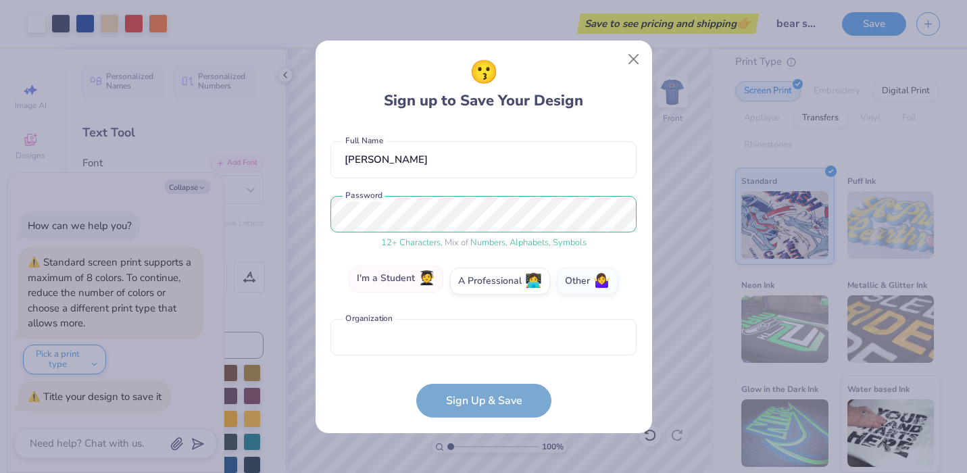
click at [421, 283] on label "I'm a Student 🧑‍🎓" at bounding box center [396, 279] width 95 height 27
click at [479, 387] on input "I'm a Student 🧑‍🎓" at bounding box center [483, 391] width 9 height 9
click at [492, 283] on label "A Professional 👩‍💻" at bounding box center [500, 279] width 100 height 27
click at [488, 387] on input "A Professional 👩‍💻" at bounding box center [483, 391] width 9 height 9
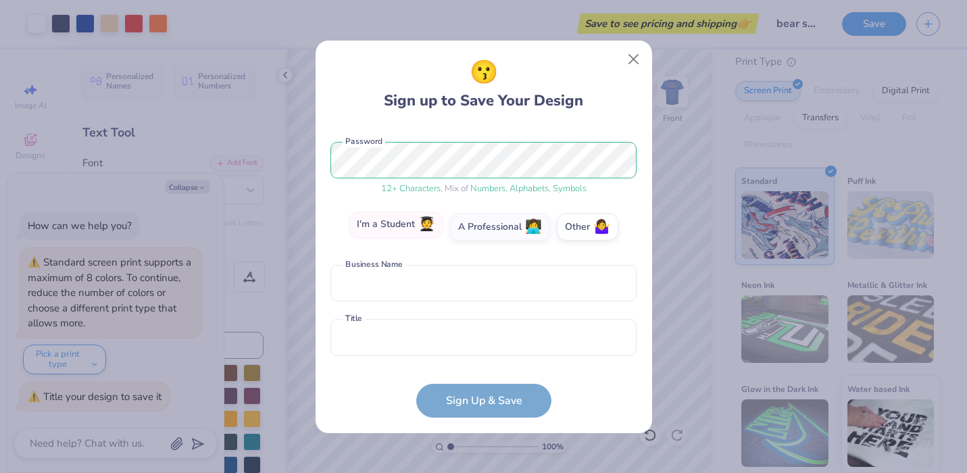
click at [402, 237] on label "I'm a Student 🧑‍🎓" at bounding box center [396, 225] width 95 height 27
click at [479, 387] on input "I'm a Student 🧑‍🎓" at bounding box center [483, 391] width 9 height 9
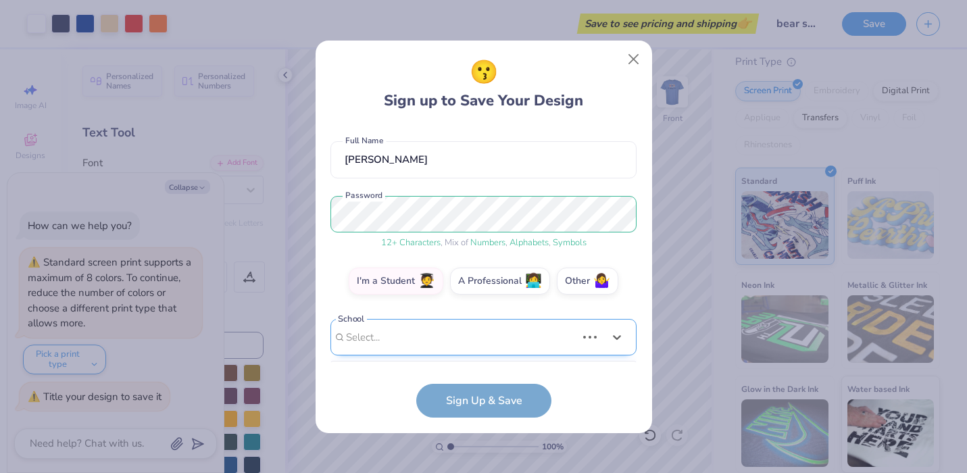
click at [423, 330] on div "Use Up and Down to choose options, press Enter to select the currently focused …" at bounding box center [484, 358] width 306 height 78
click at [489, 396] on form "[EMAIL_ADDRESS][DOMAIN_NAME] Email [PHONE_NUMBER] Phone [PERSON_NAME] Full Name…" at bounding box center [484, 272] width 306 height 292
click at [474, 354] on div "[EMAIL_ADDRESS][DOMAIN_NAME] Email [PHONE_NUMBER] Phone [PERSON_NAME] Full Name…" at bounding box center [484, 244] width 306 height 237
click at [448, 310] on div "[EMAIL_ADDRESS][DOMAIN_NAME] Email [PHONE_NUMBER] Phone [PERSON_NAME] Full Name…" at bounding box center [484, 244] width 306 height 237
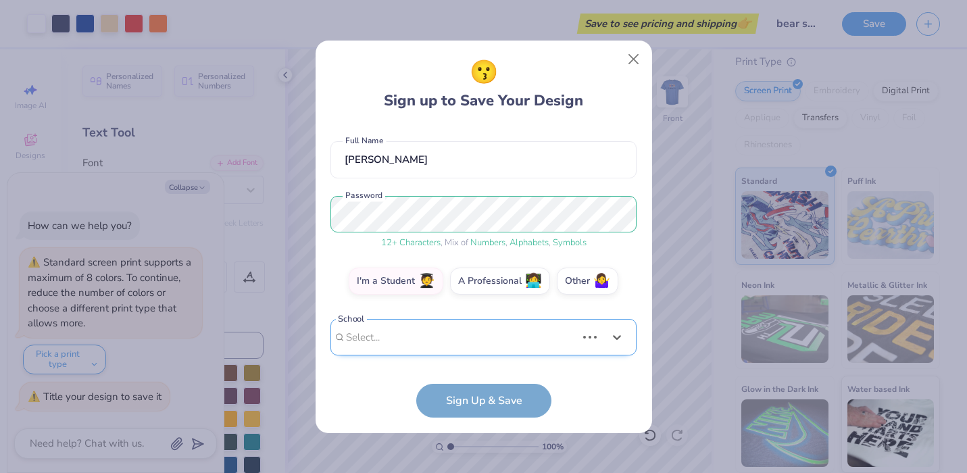
click at [448, 336] on div "Select is focused ,type to refine list, press Down to open the menu, Select..." at bounding box center [484, 337] width 306 height 37
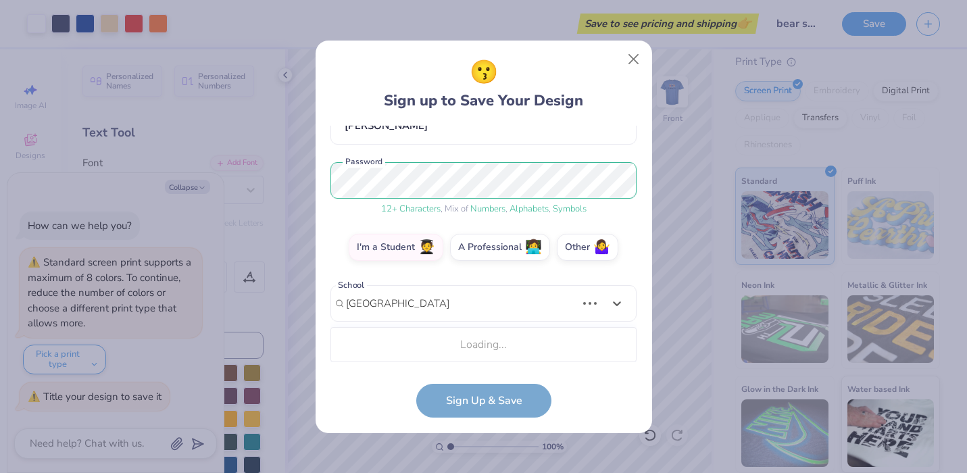
type input "[GEOGRAPHIC_DATA]"
type textarea "x"
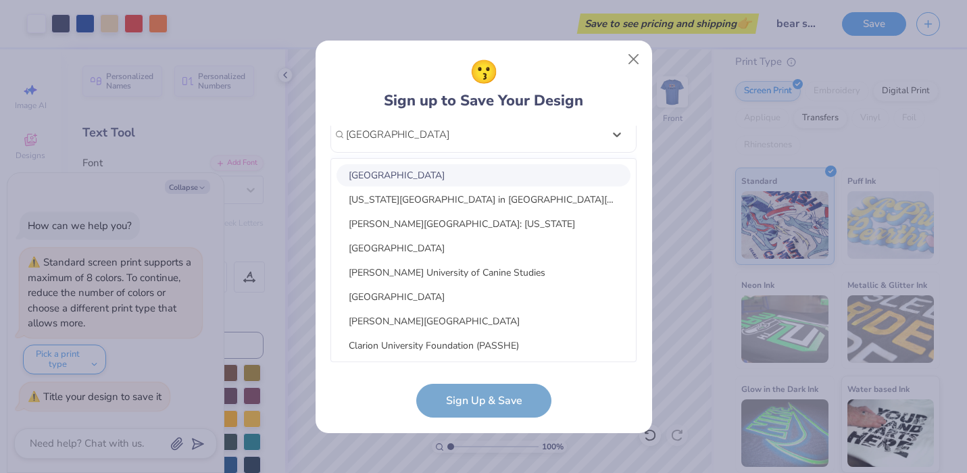
click at [454, 174] on div "[GEOGRAPHIC_DATA]" at bounding box center [484, 175] width 294 height 22
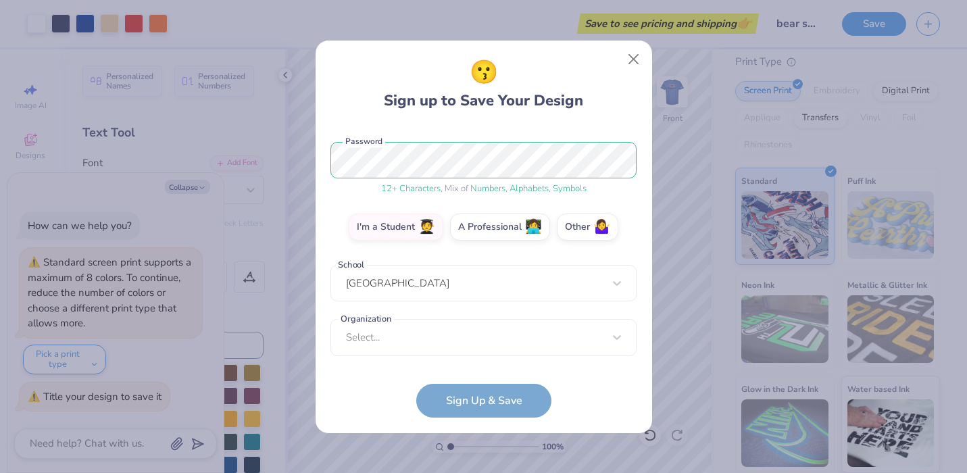
scroll to position [161, 0]
click at [478, 405] on form "[EMAIL_ADDRESS][DOMAIN_NAME] Email [PHONE_NUMBER] Phone [PERSON_NAME] Full Name…" at bounding box center [484, 272] width 306 height 292
click at [459, 329] on div "Select..." at bounding box center [484, 336] width 306 height 37
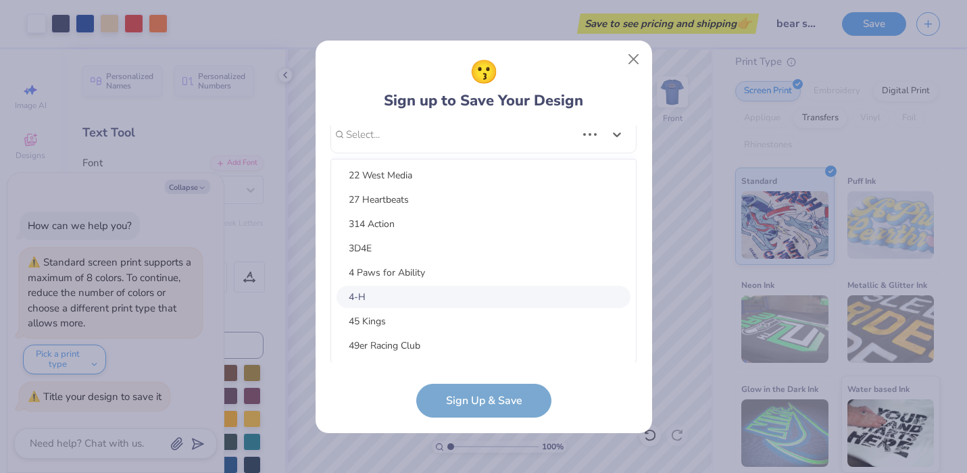
scroll to position [0, 0]
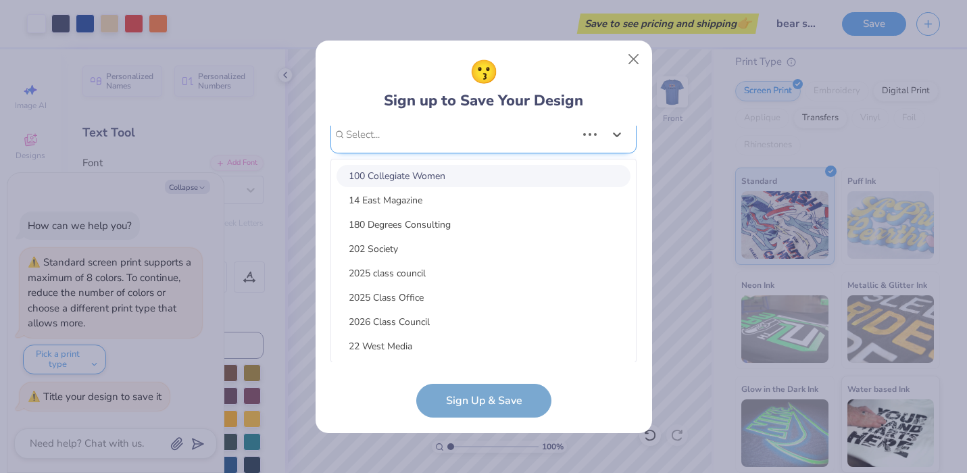
click at [479, 141] on div "[EMAIL_ADDRESS][DOMAIN_NAME] Email [PHONE_NUMBER] Phone [PERSON_NAME] Full Name…" at bounding box center [484, 244] width 306 height 237
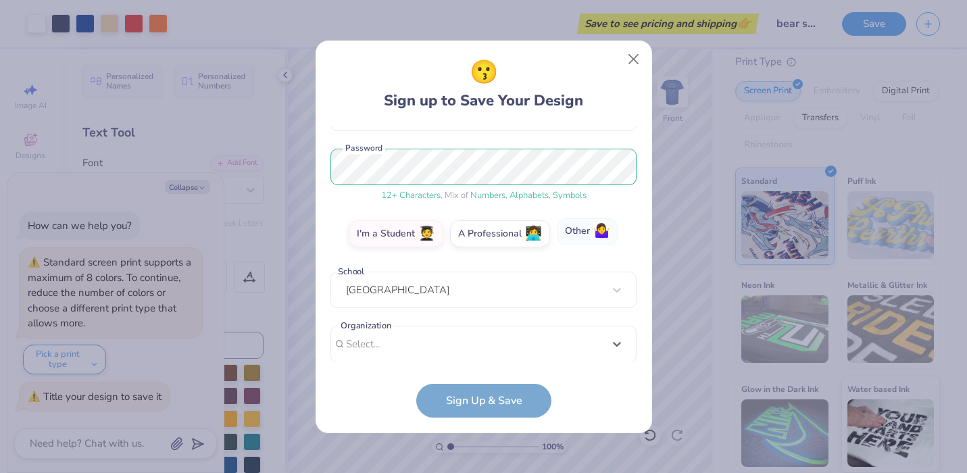
click at [585, 229] on label "Other 🤷‍♀️" at bounding box center [588, 231] width 62 height 27
click at [488, 387] on input "Other 🤷‍♀️" at bounding box center [483, 391] width 9 height 9
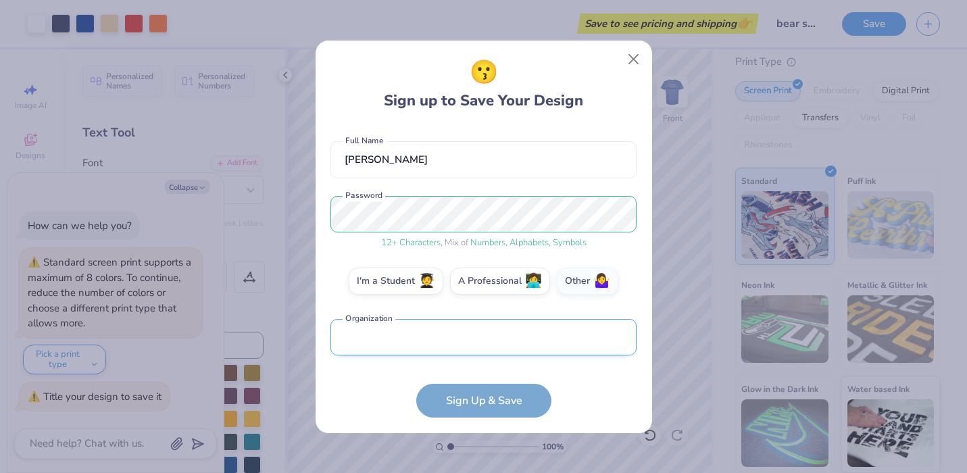
click at [503, 327] on input "text" at bounding box center [484, 337] width 306 height 37
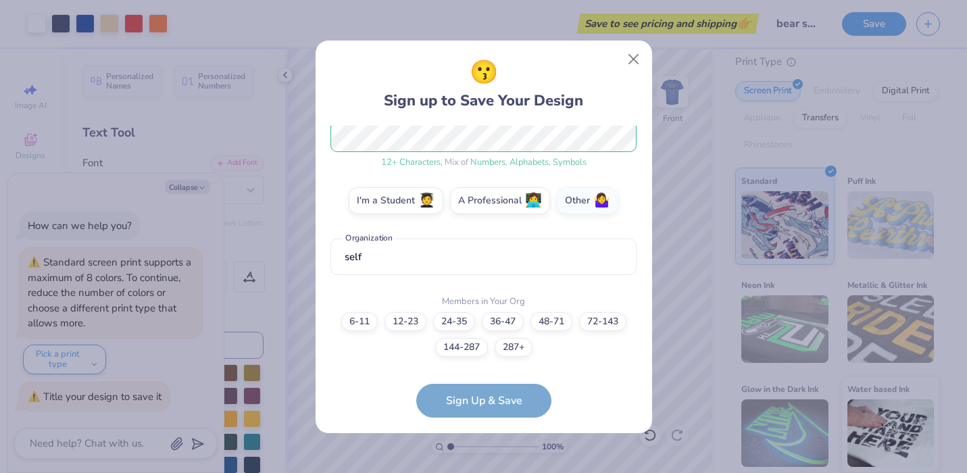
click at [504, 398] on form "[EMAIL_ADDRESS][DOMAIN_NAME] Email [PHONE_NUMBER] Phone [PERSON_NAME] Full Name…" at bounding box center [484, 272] width 306 height 292
click at [360, 317] on label "6-11" at bounding box center [359, 319] width 37 height 19
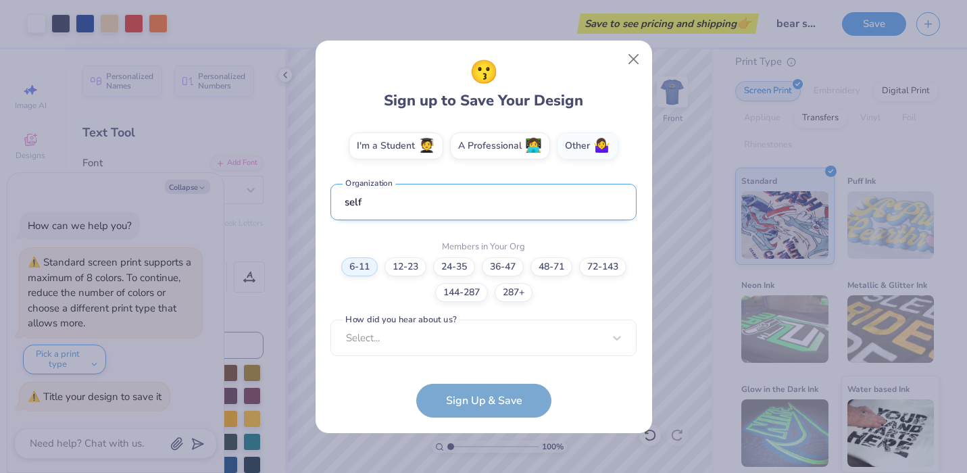
click at [358, 204] on input "self" at bounding box center [484, 202] width 306 height 37
type input "AYF"
click at [413, 337] on div "Select..." at bounding box center [484, 338] width 306 height 37
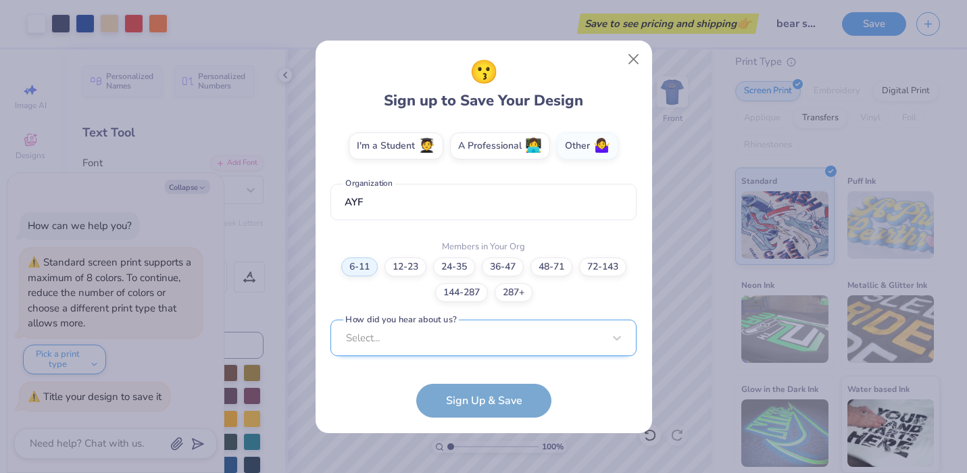
scroll to position [445, 0]
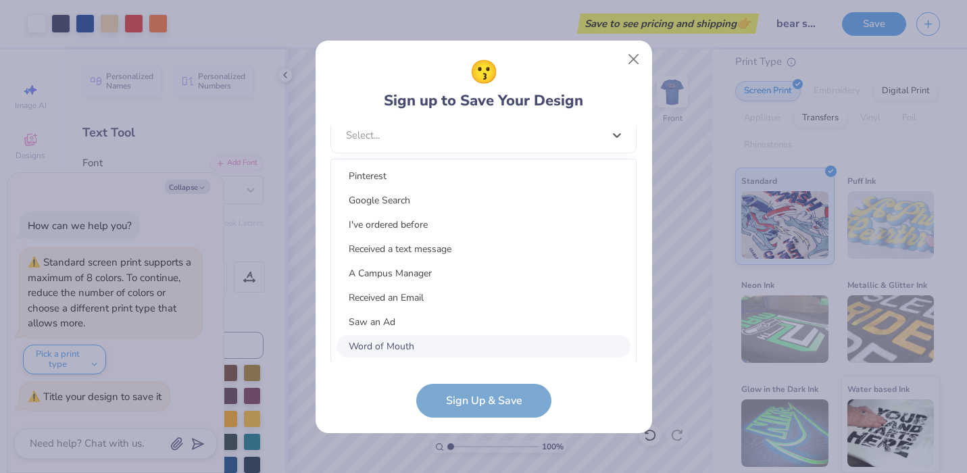
click at [420, 343] on div "Word of Mouth" at bounding box center [484, 346] width 294 height 22
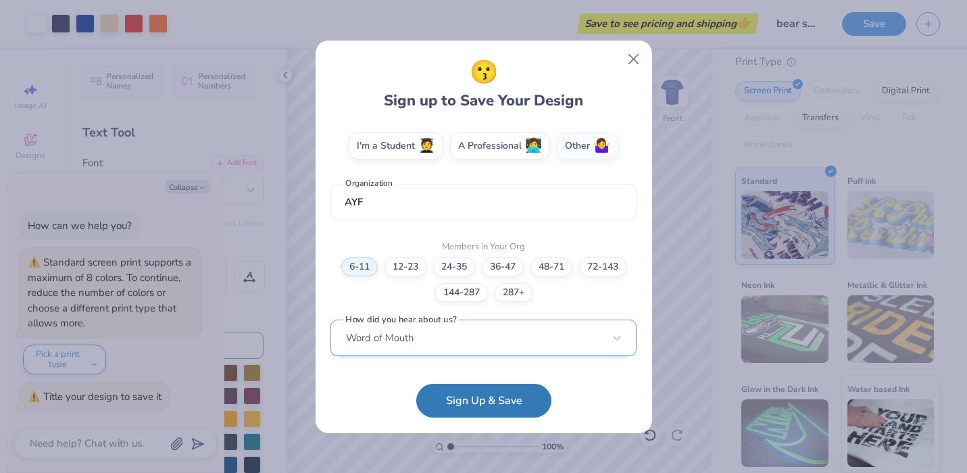
click at [420, 343] on div "Word of Mouth" at bounding box center [484, 338] width 306 height 37
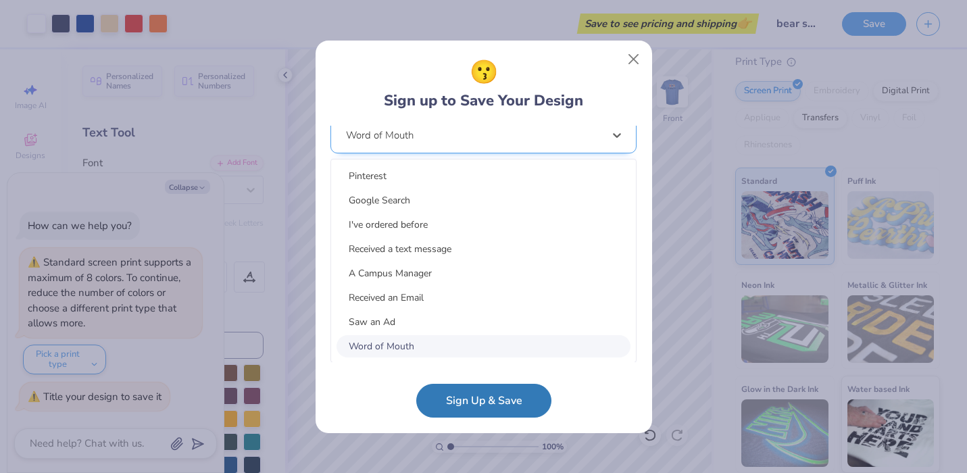
scroll to position [3, 0]
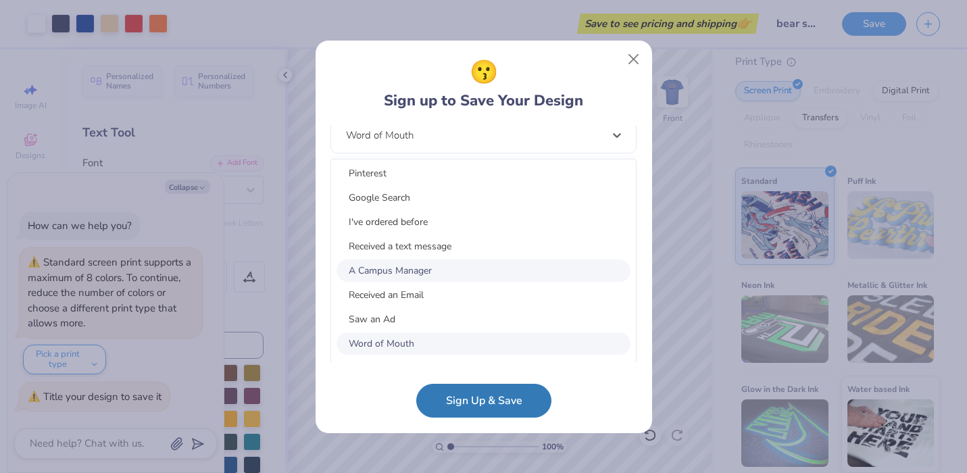
click at [401, 266] on div "A Campus Manager" at bounding box center [484, 271] width 294 height 22
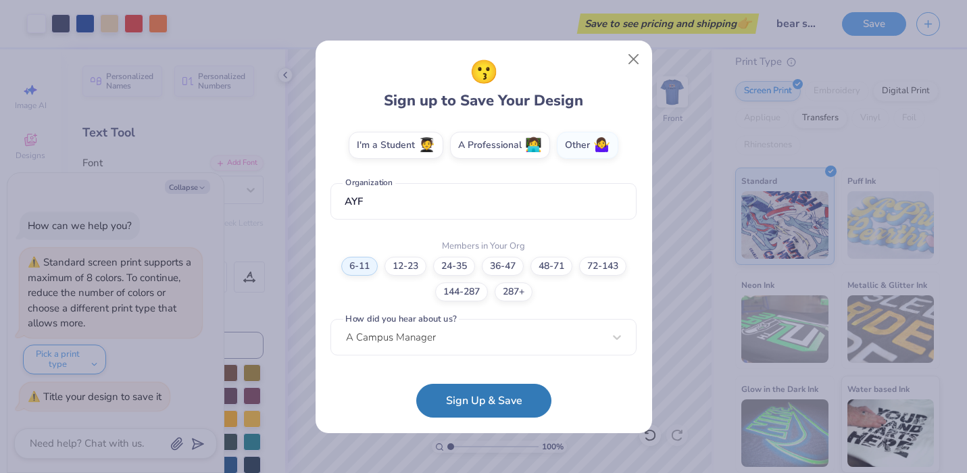
scroll to position [242, 0]
click at [473, 405] on button "Sign Up & Save" at bounding box center [483, 398] width 135 height 34
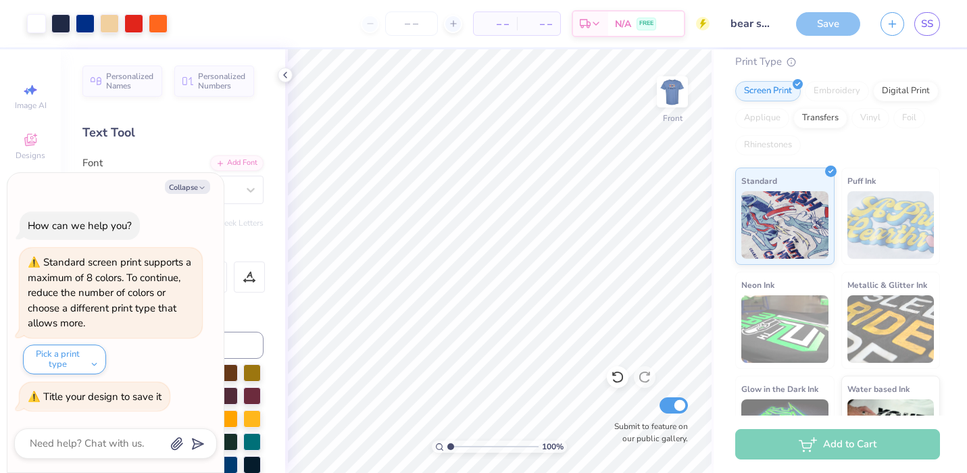
type textarea "x"
click at [407, 22] on div at bounding box center [483, 236] width 967 height 473
click at [411, 24] on input "number" at bounding box center [411, 23] width 53 height 24
type input "30"
type textarea "x"
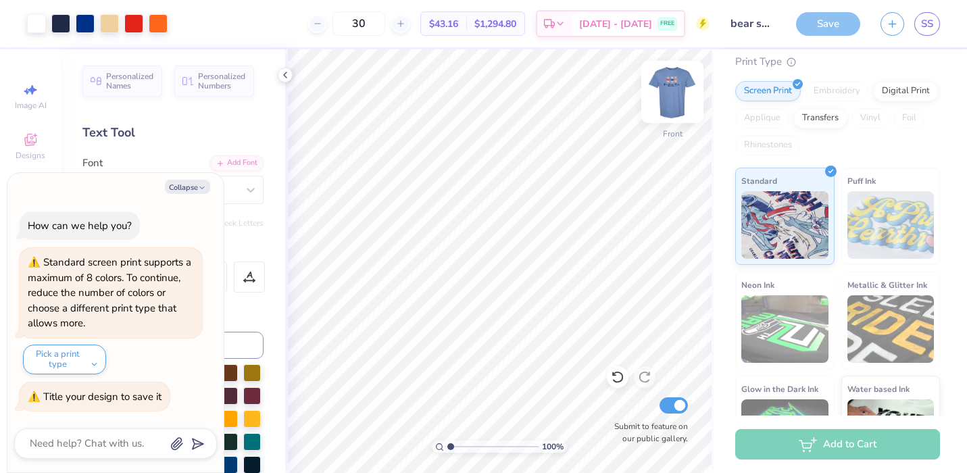
type input "3"
type input "100"
click at [661, 86] on img at bounding box center [673, 92] width 54 height 54
click at [661, 87] on img at bounding box center [672, 91] width 27 height 27
click at [673, 88] on img at bounding box center [673, 92] width 54 height 54
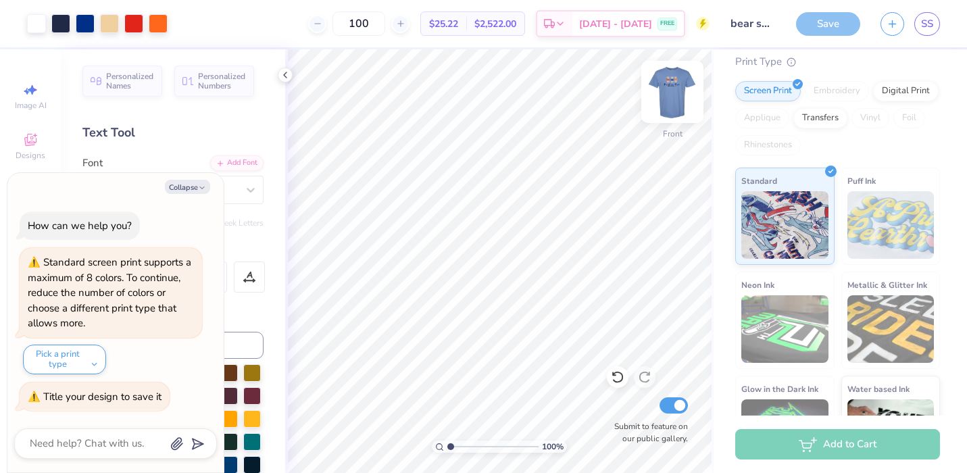
type textarea "x"
click at [383, 31] on input "100" at bounding box center [359, 23] width 53 height 24
type input "1"
type input "200"
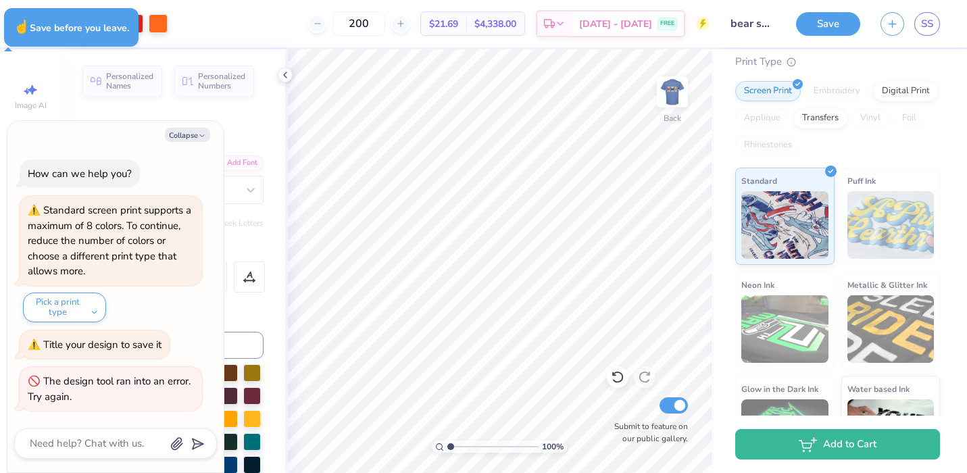
type textarea "x"
